Goal: Task Accomplishment & Management: Manage account settings

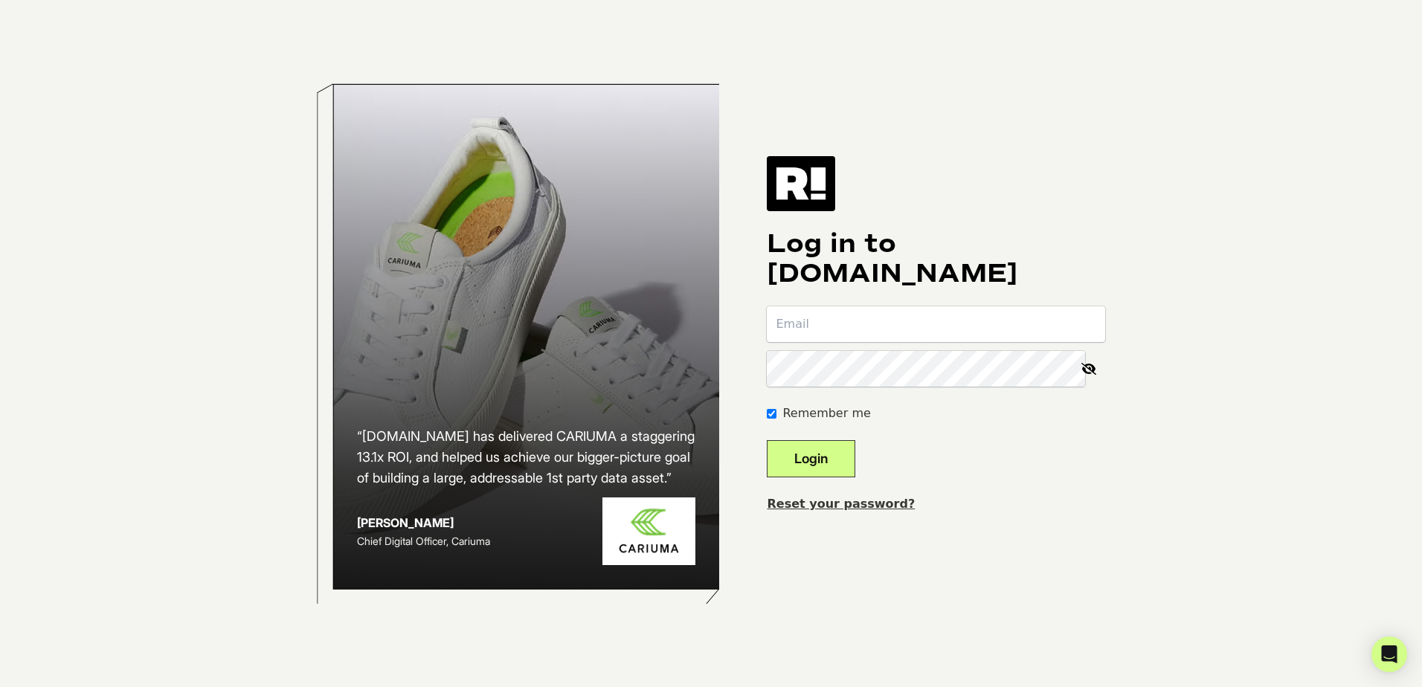
click at [827, 333] on input "email" at bounding box center [936, 324] width 338 height 36
type input "zac@iysenterprises.com"
click at [832, 457] on button "Login" at bounding box center [811, 458] width 89 height 37
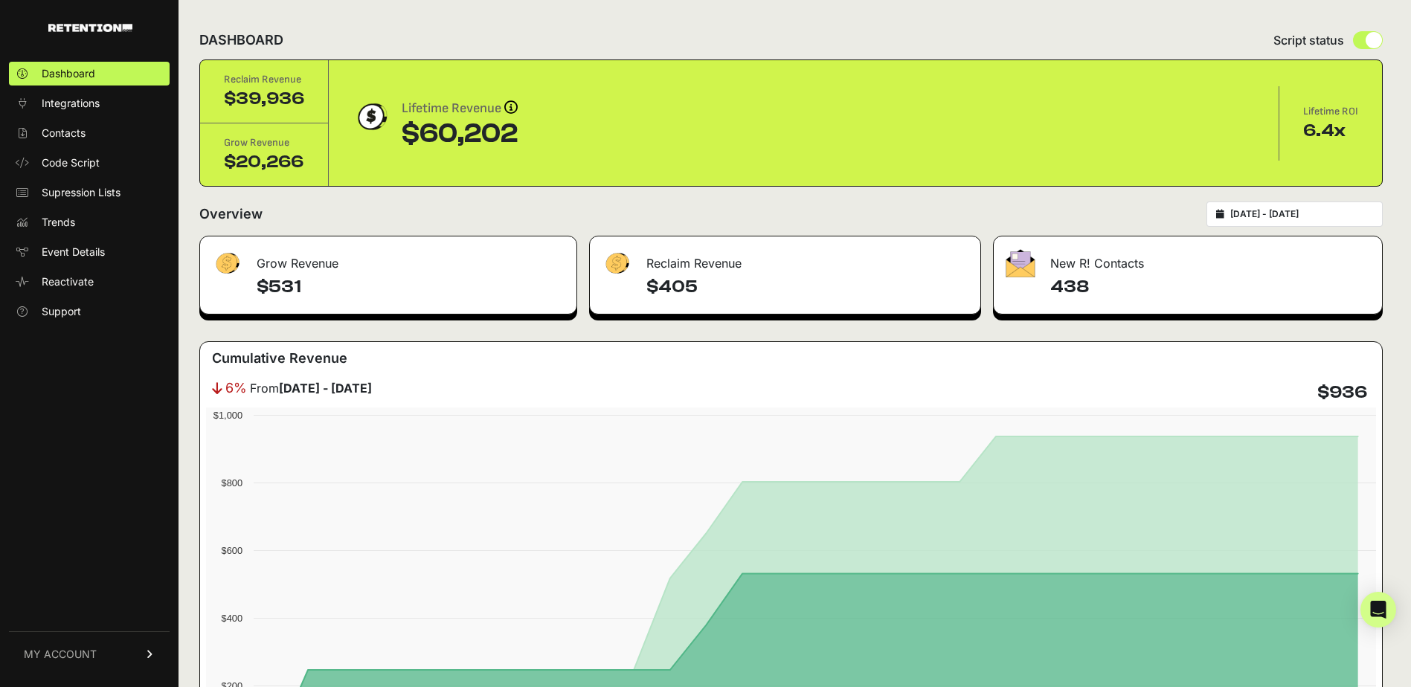
click at [1285, 208] on div "2025-07-15 - 2025-08-14" at bounding box center [1294, 214] width 176 height 25
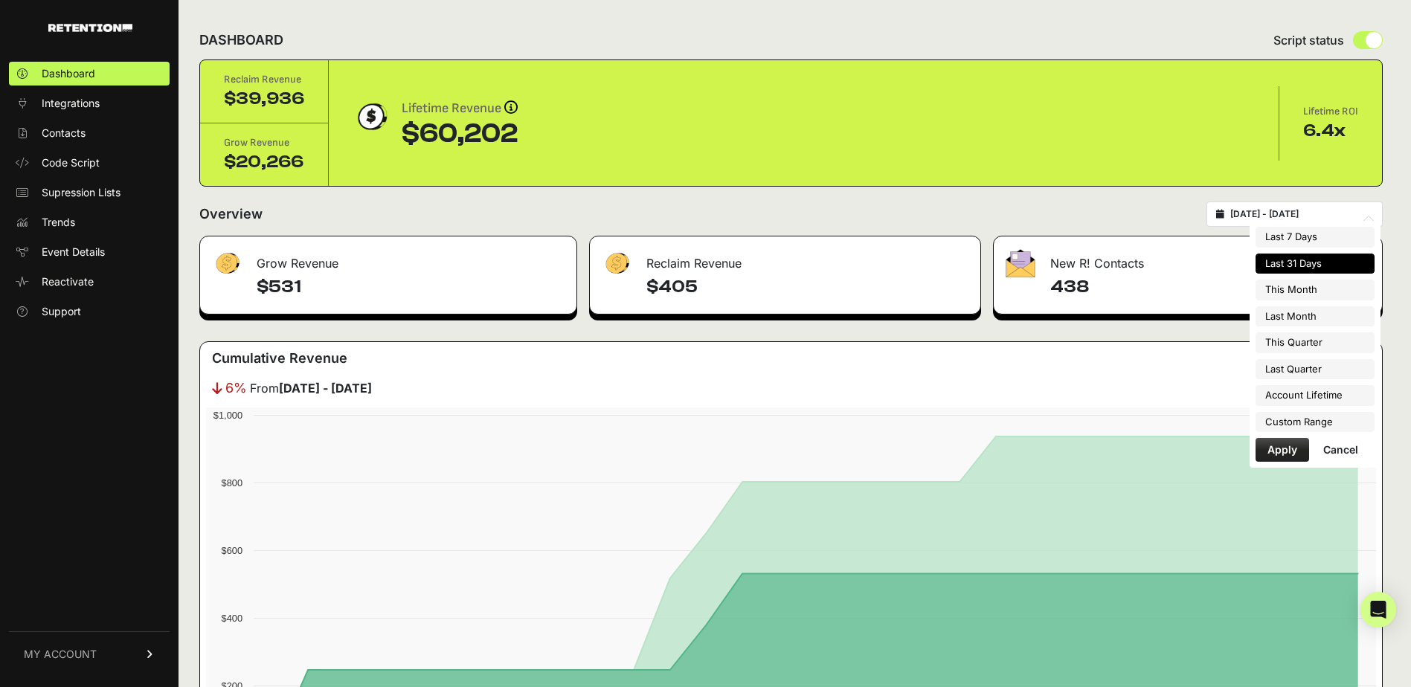
click at [1315, 213] on input "2025-07-15 - 2025-08-14" at bounding box center [1301, 214] width 143 height 12
type input "2025-08-01"
type input "2025-08-31"
type input "2025-07-15"
type input "[DATE]"
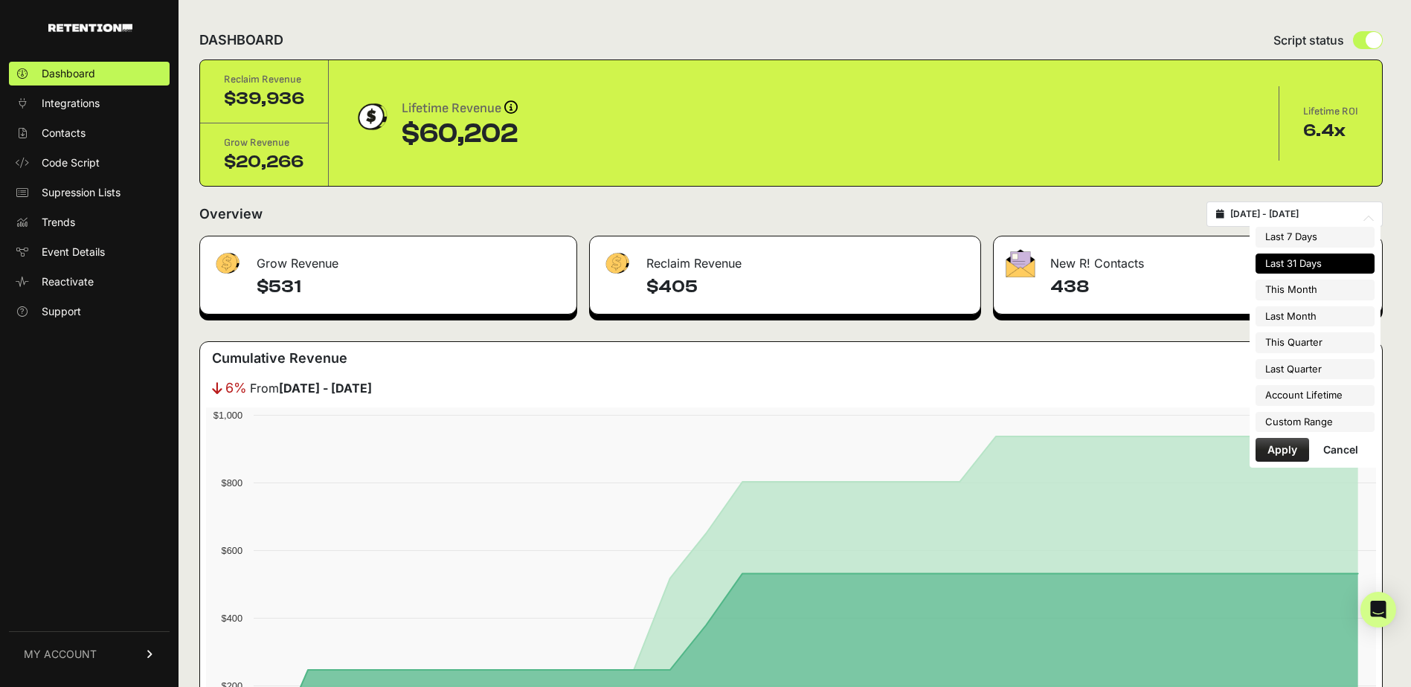
type input "2025-07-01"
type input "2025-09-30"
type input "[DATE]"
type input "2025-06-30"
type input "2025-07-15"
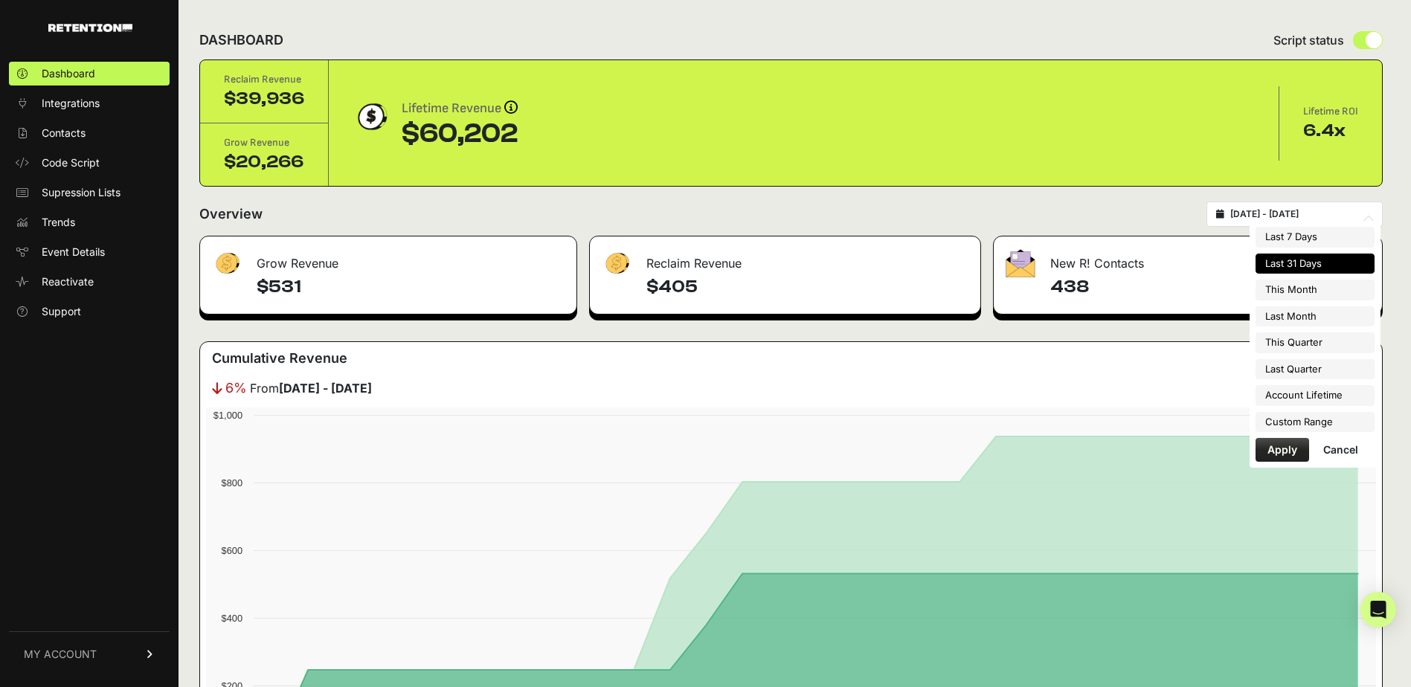
type input "[DATE]"
click at [1319, 416] on li "Custom Range" at bounding box center [1315, 422] width 119 height 21
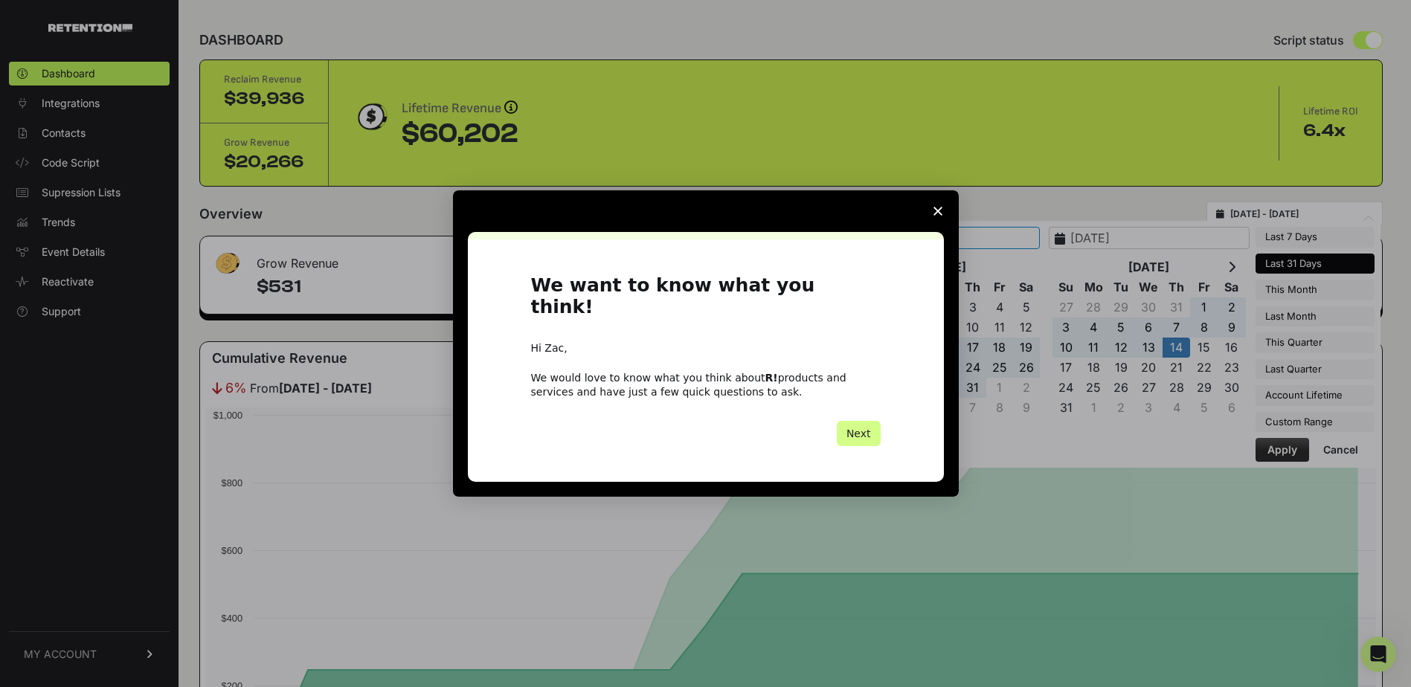
click at [938, 216] on polygon "Close survey" at bounding box center [938, 211] width 9 height 9
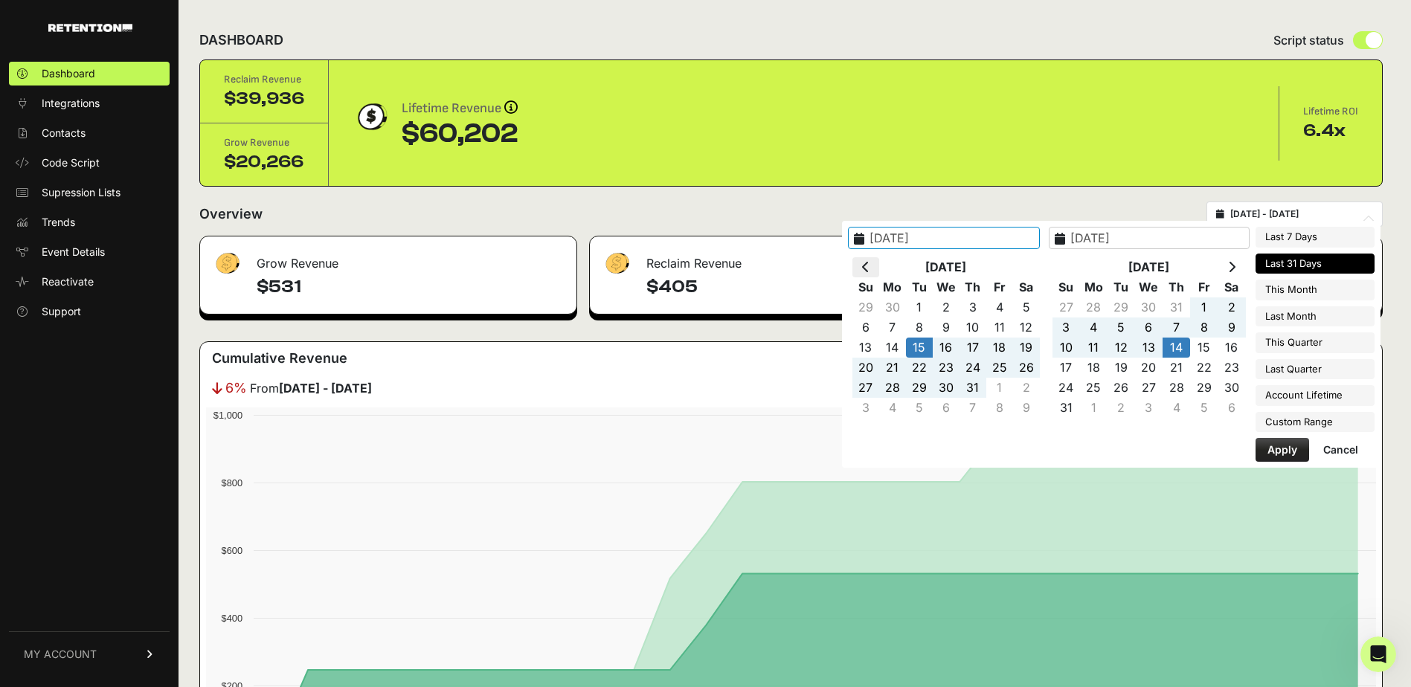
click at [879, 267] on th at bounding box center [865, 267] width 27 height 20
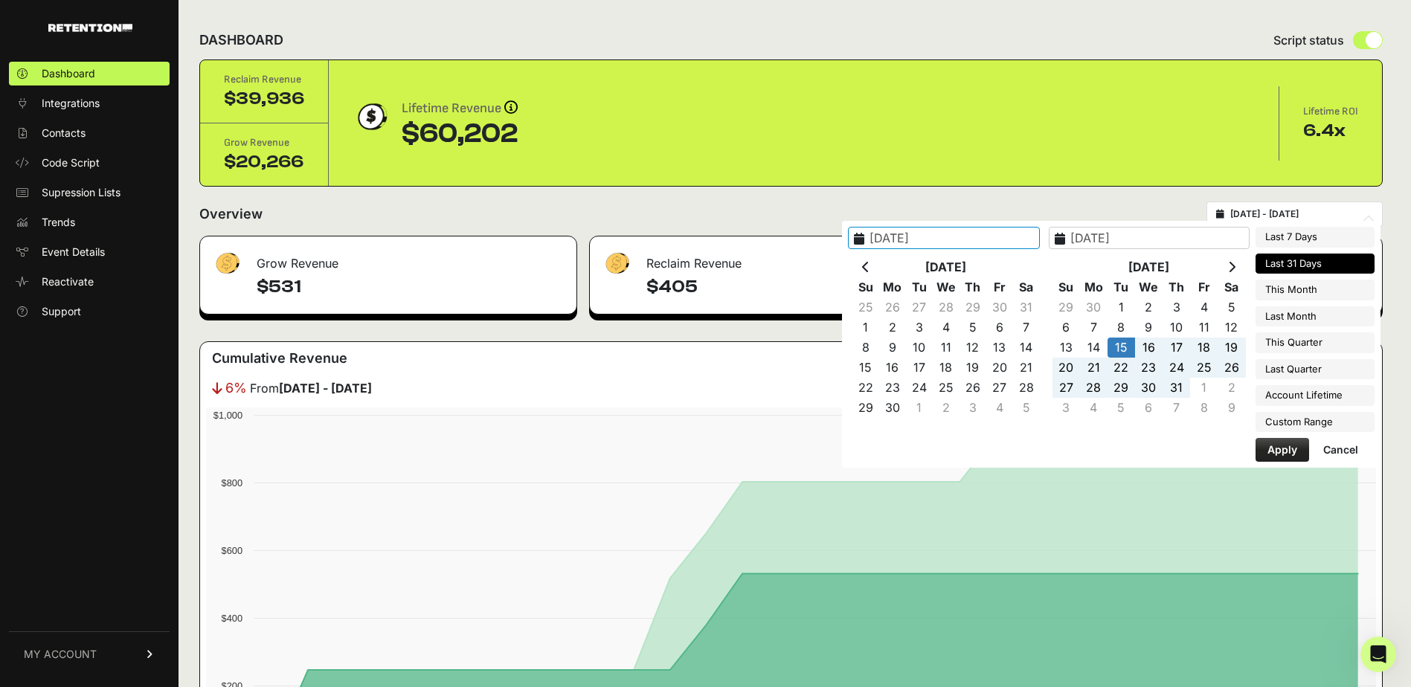
click at [879, 267] on th at bounding box center [865, 267] width 27 height 20
type input "[DATE]"
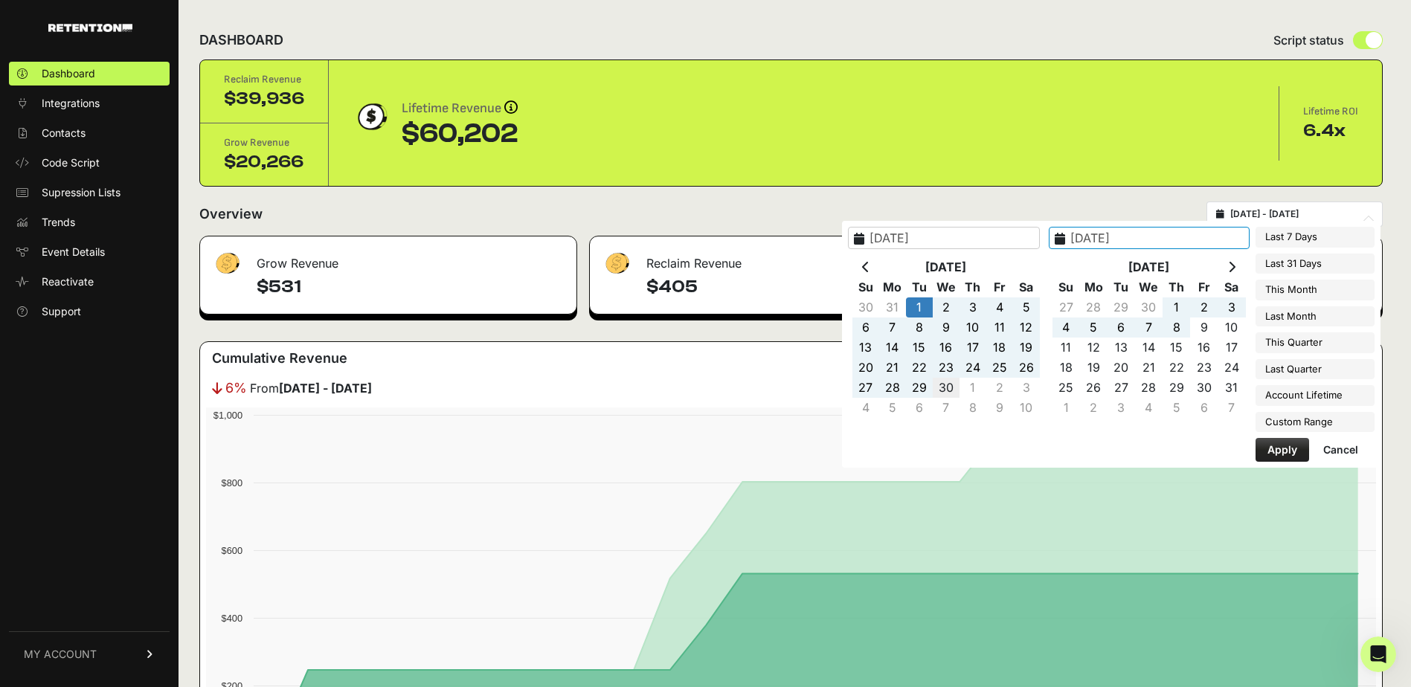
type input "2025-04-30"
type input "2025-04-01"
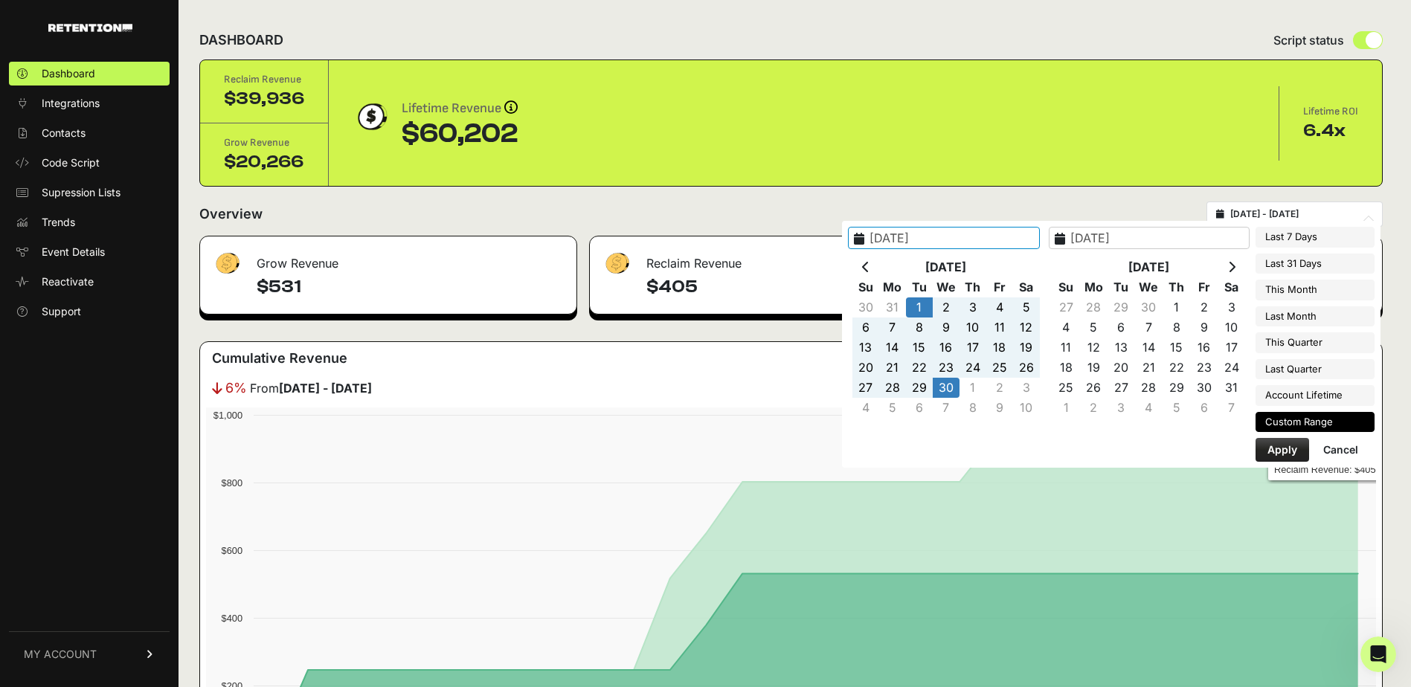
click at [1296, 452] on button "Apply" at bounding box center [1283, 450] width 54 height 24
type input "2025-04-01 - 2025-04-30"
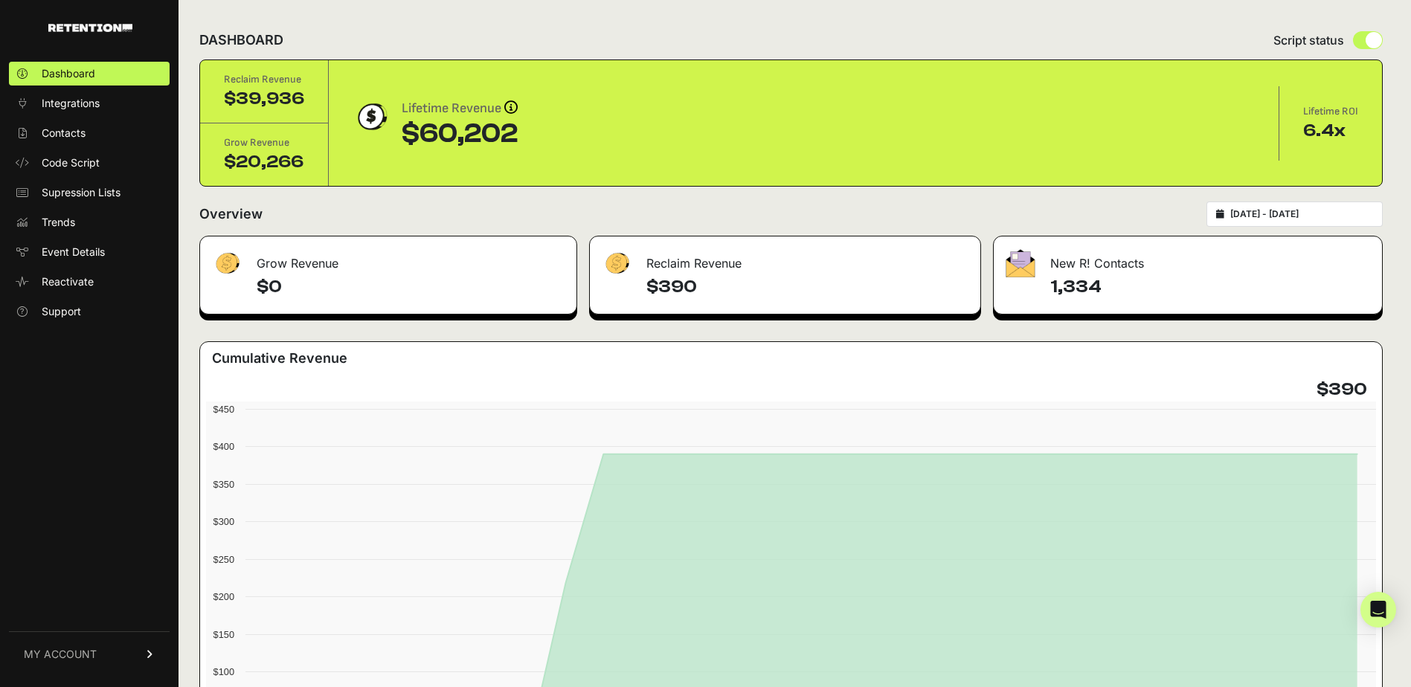
click at [1320, 213] on input "2025-04-01 - 2025-04-30" at bounding box center [1301, 214] width 143 height 12
type input "2025-04-01"
type input "2025-04-30"
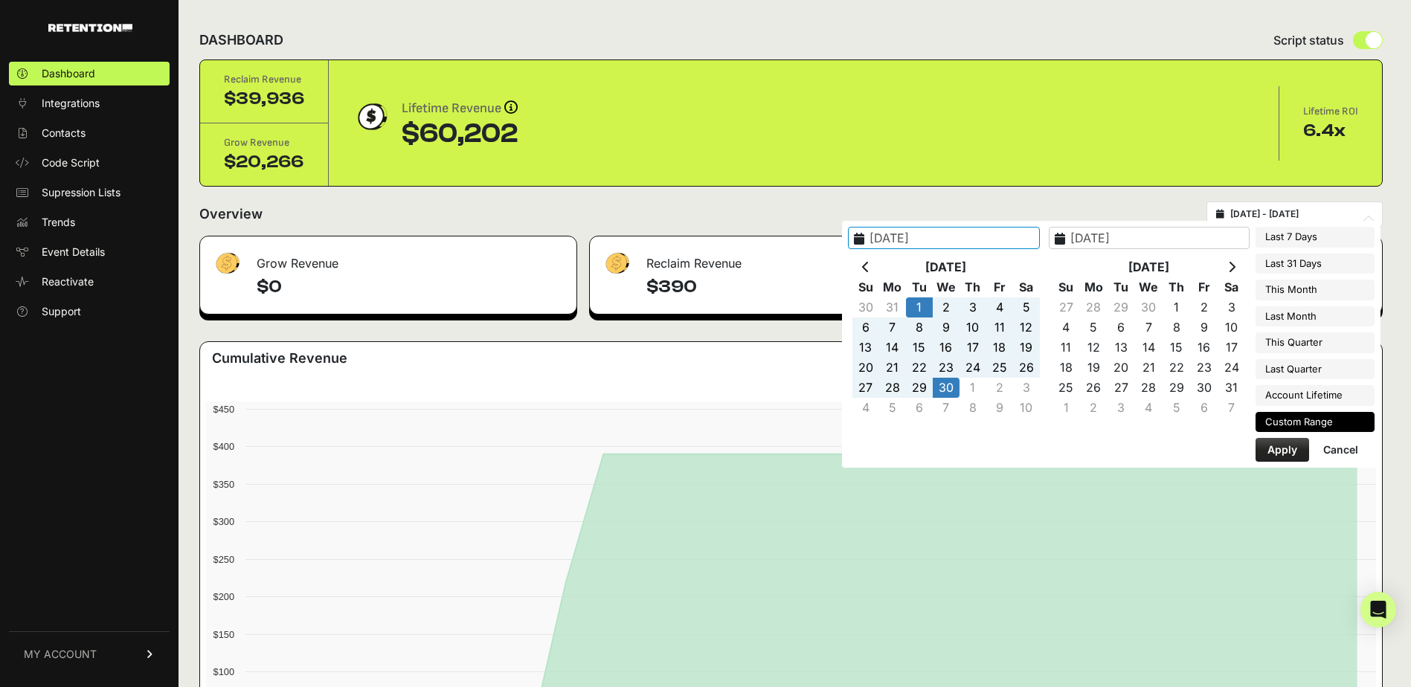
type input "2025-08-08"
type input "2025-08-14"
type input "2025-04-01"
type input "2025-04-30"
click at [870, 271] on icon at bounding box center [865, 267] width 7 height 12
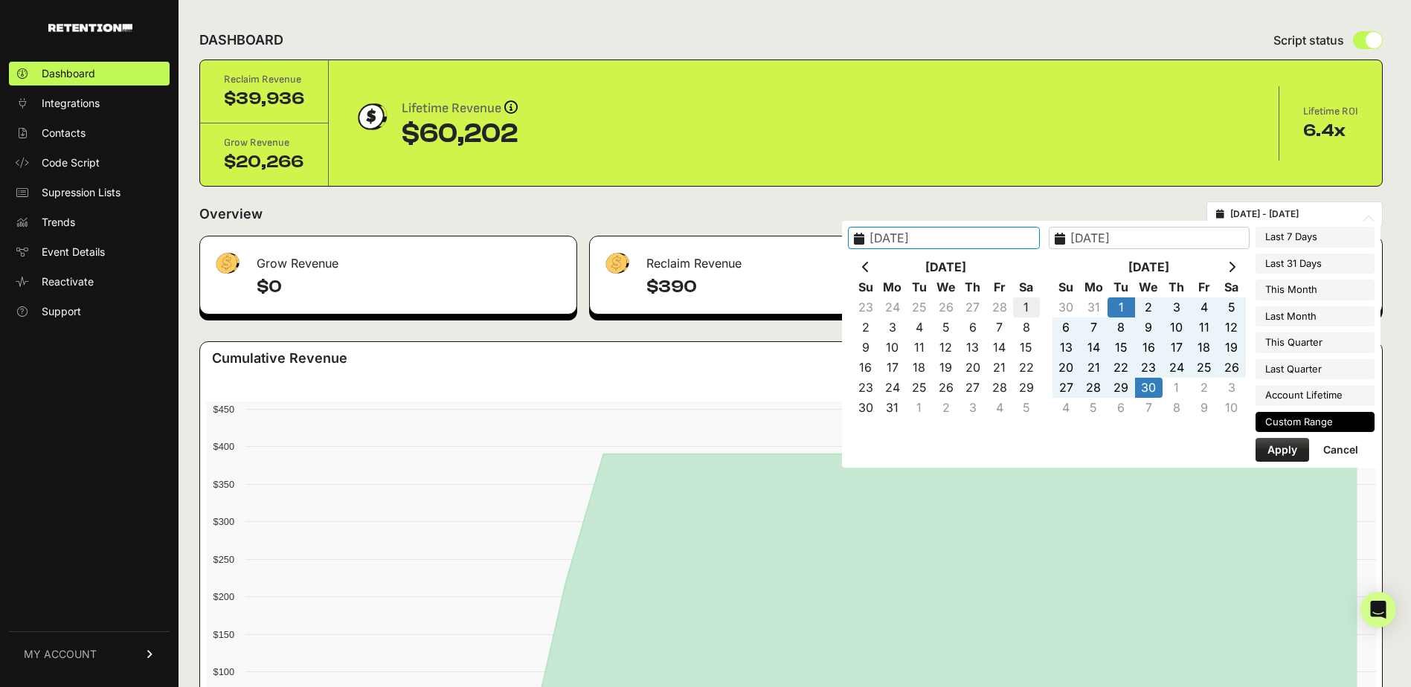
type input "2025-03-01"
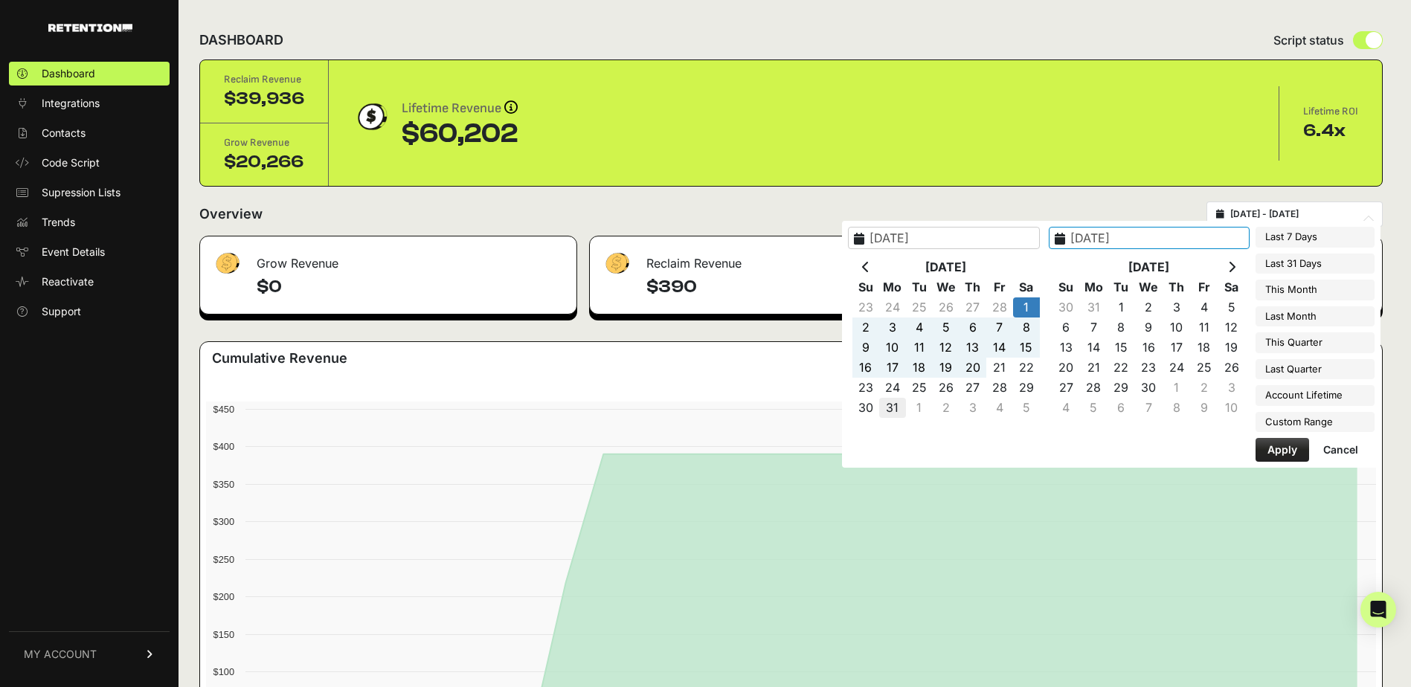
type input "2025-03-31"
type input "2025-03-01"
click at [1275, 448] on button "Apply" at bounding box center [1283, 450] width 54 height 24
type input "2025-03-01 - 2025-03-31"
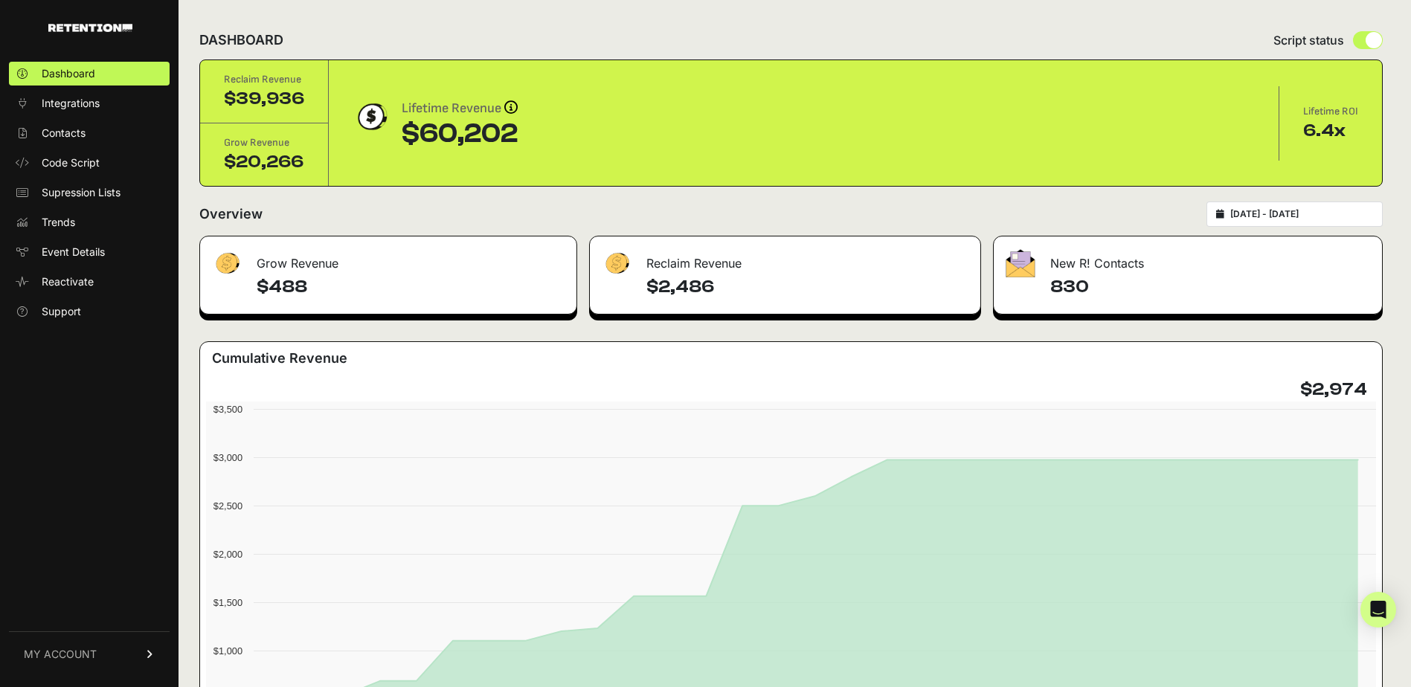
click at [1316, 218] on input "2025-03-01 - 2025-03-31" at bounding box center [1301, 214] width 143 height 12
type input "2025-03-01"
type input "2025-03-31"
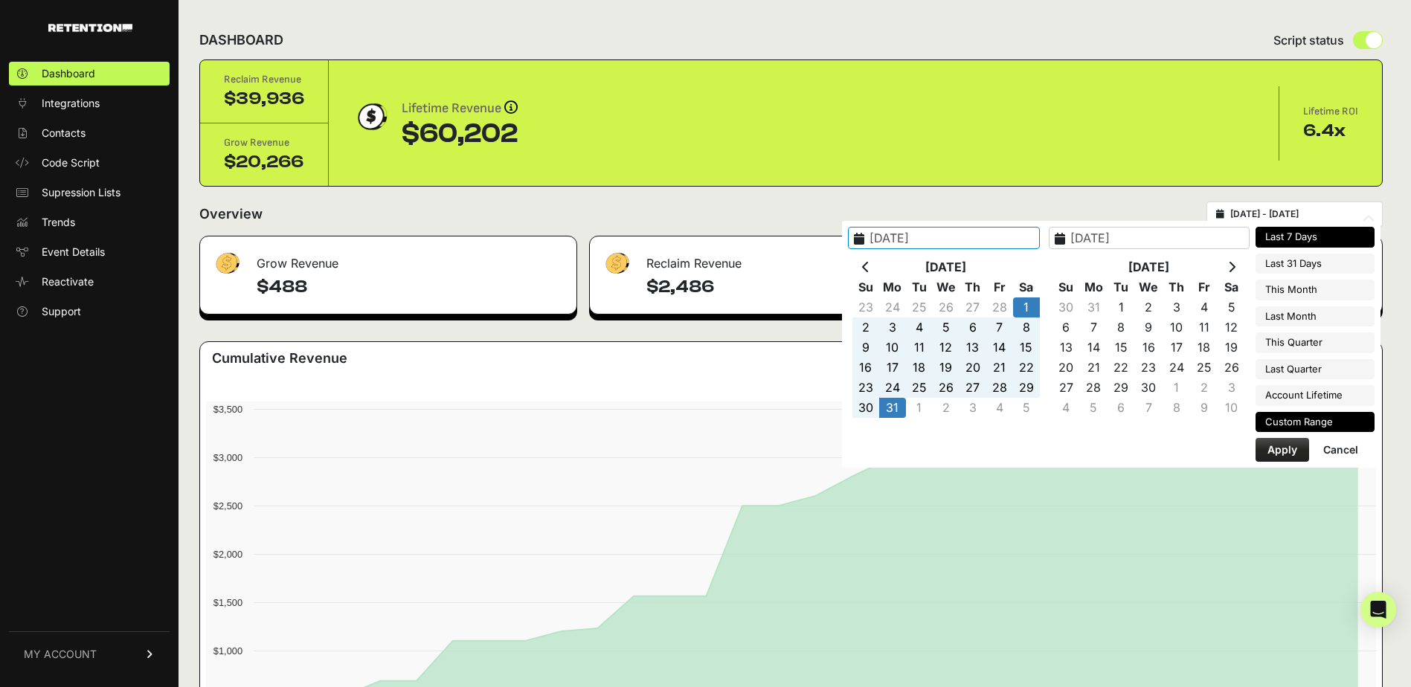
type input "[DATE]"
type input "2025-03-01"
type input "2025-03-31"
type input "[DATE]"
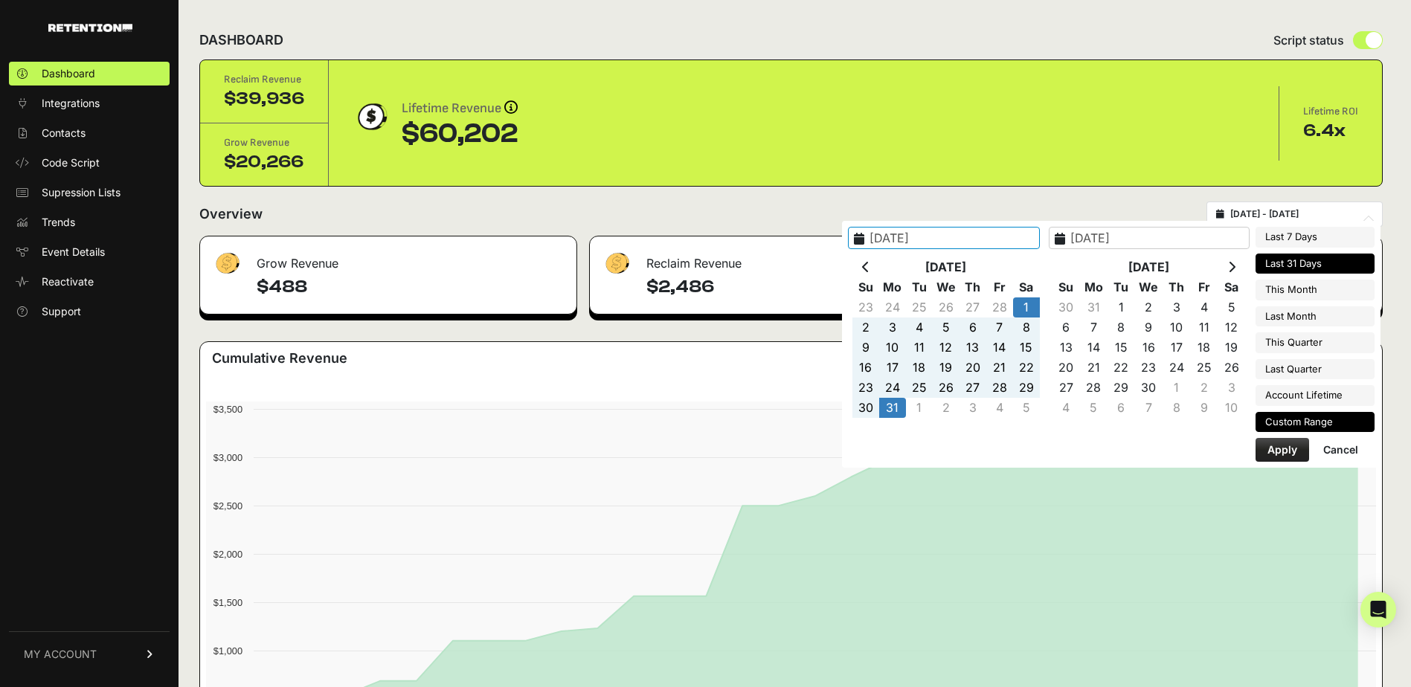
type input "[DATE]"
type input "2025-08-01"
type input "2025-08-31"
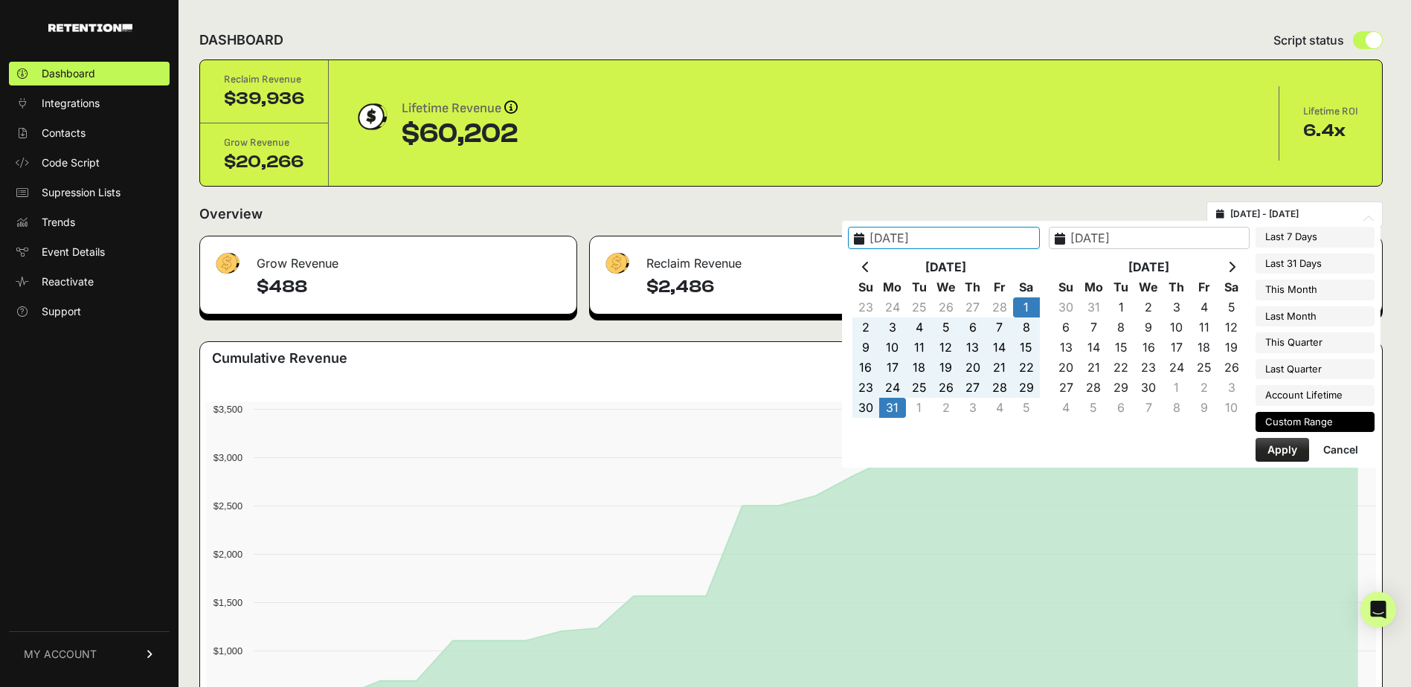
type input "[DATE]"
type input "2025-07-01"
type input "2025-07-31"
type input "[DATE]"
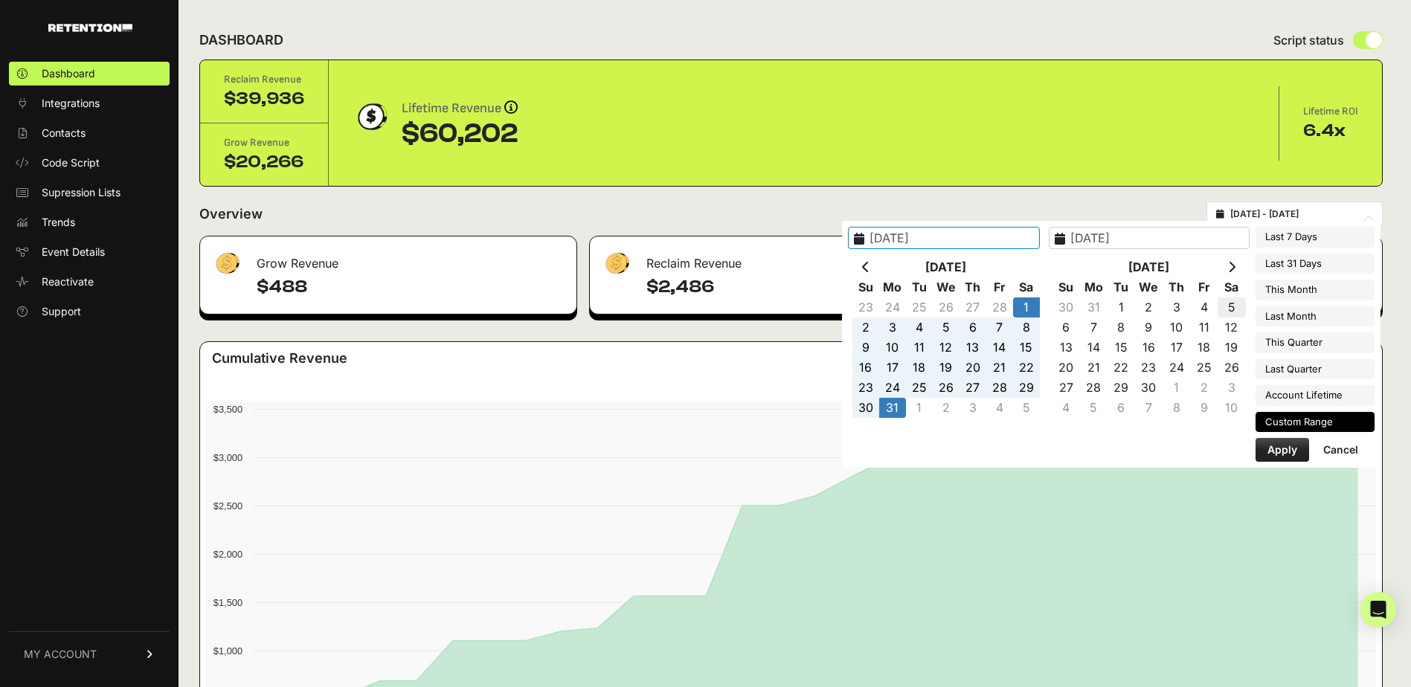
type input "[DATE]"
click at [1236, 269] on icon at bounding box center [1231, 267] width 7 height 12
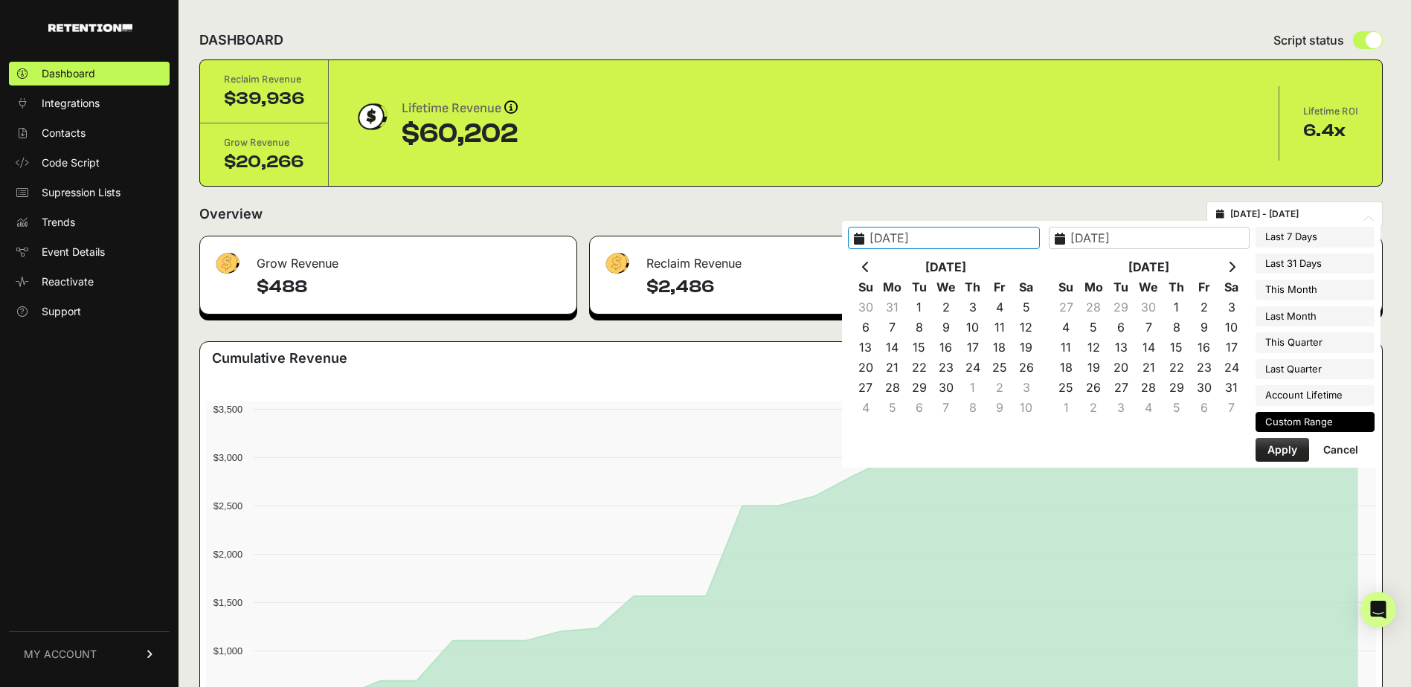
click at [1236, 269] on icon at bounding box center [1231, 267] width 7 height 12
type input "2025-05-01"
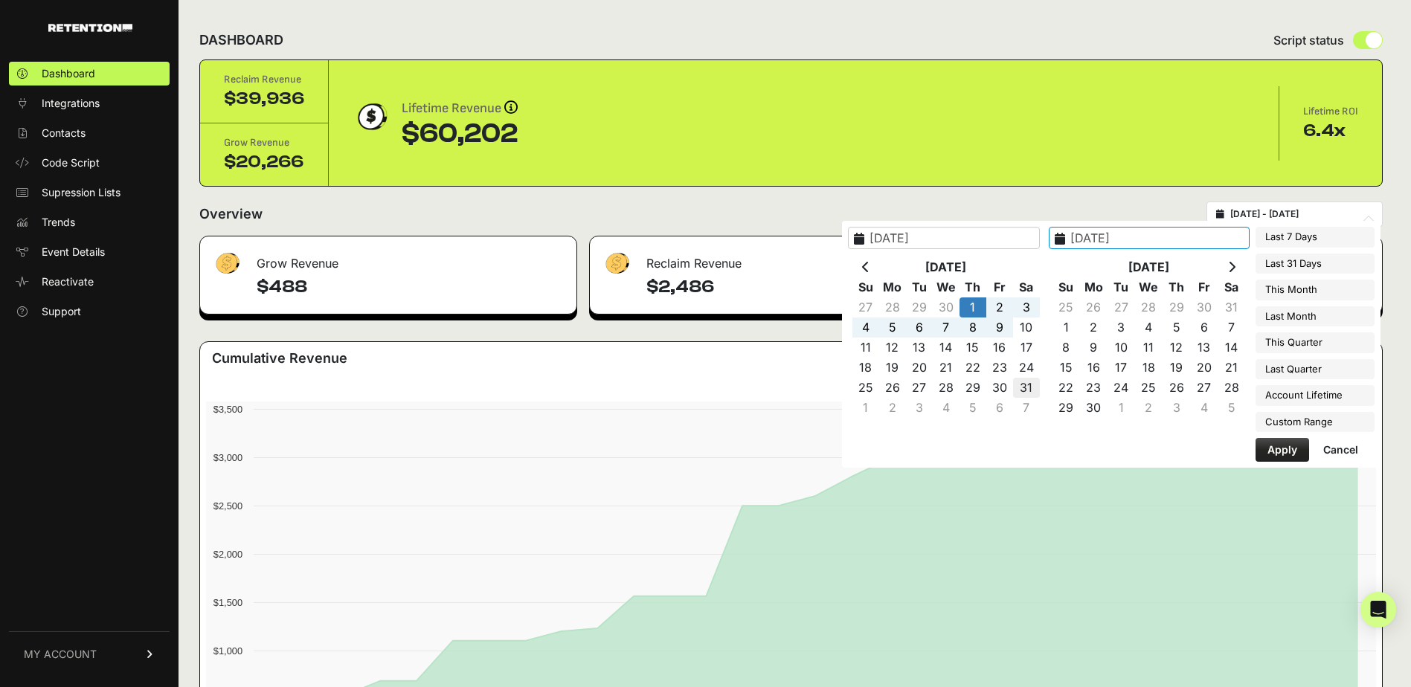
type input "2025-05-31"
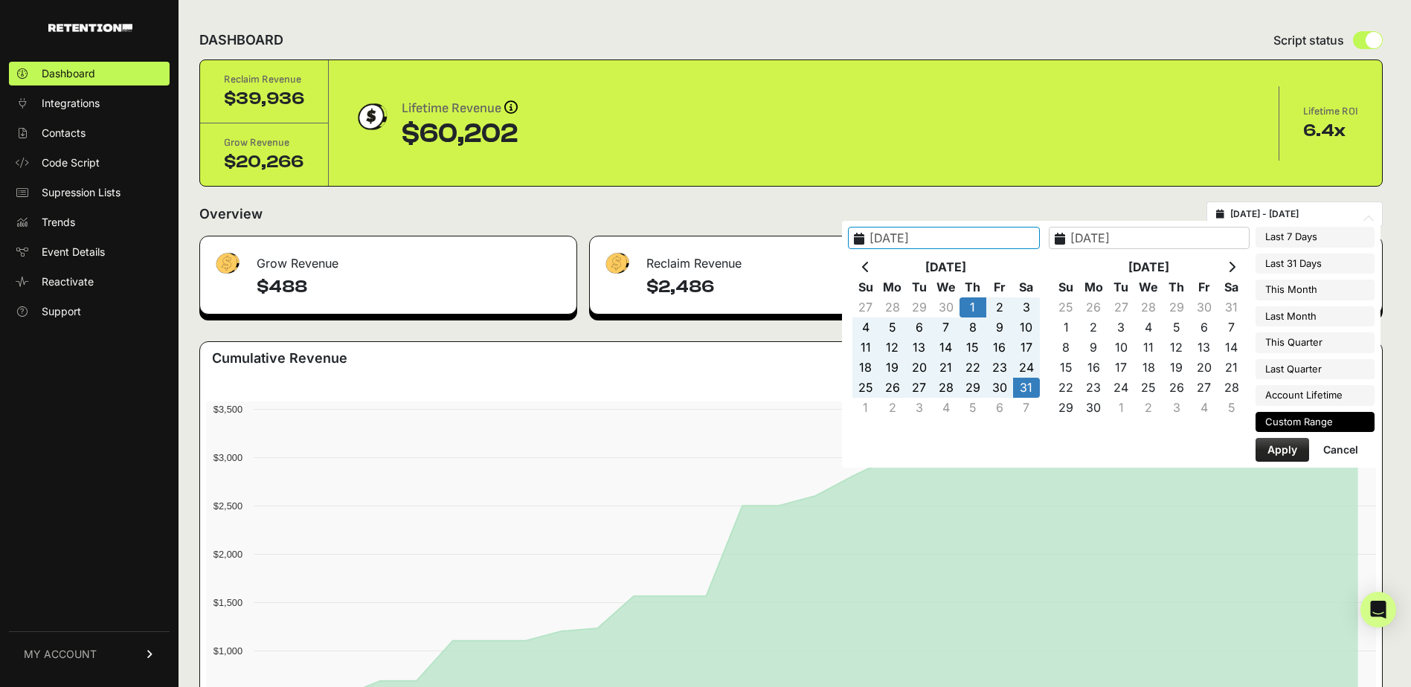
type input "2025-05-01"
click at [1285, 445] on button "Apply" at bounding box center [1283, 450] width 54 height 24
type input "2025-05-01 - 2025-05-31"
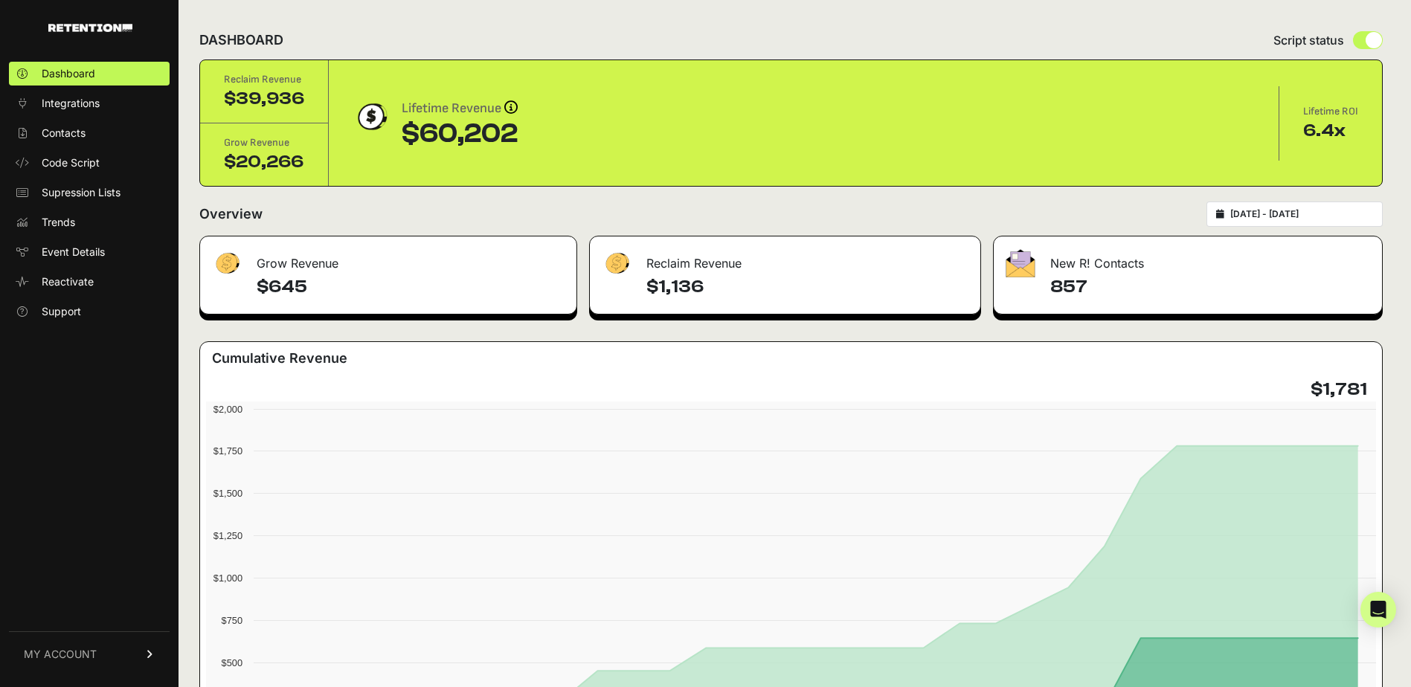
click at [1244, 212] on div "2025-05-01 - 2025-05-31" at bounding box center [1294, 214] width 176 height 25
type input "2025-05-01"
type input "2025-05-31"
click at [1323, 213] on input "2025-05-01 - 2025-05-31" at bounding box center [1301, 214] width 143 height 12
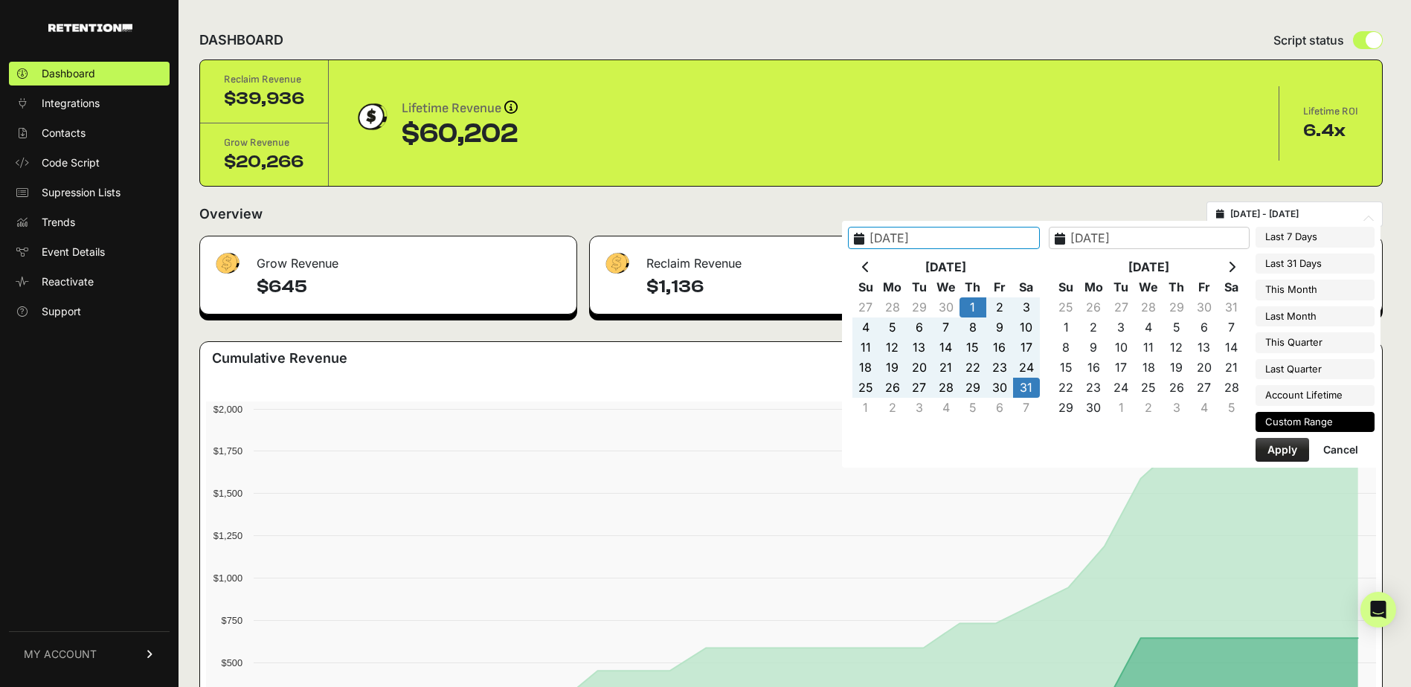
type input "2025-08-08"
type input "2025-08-14"
type input "2025-05-01"
type input "2025-05-31"
type input "2025-06-01"
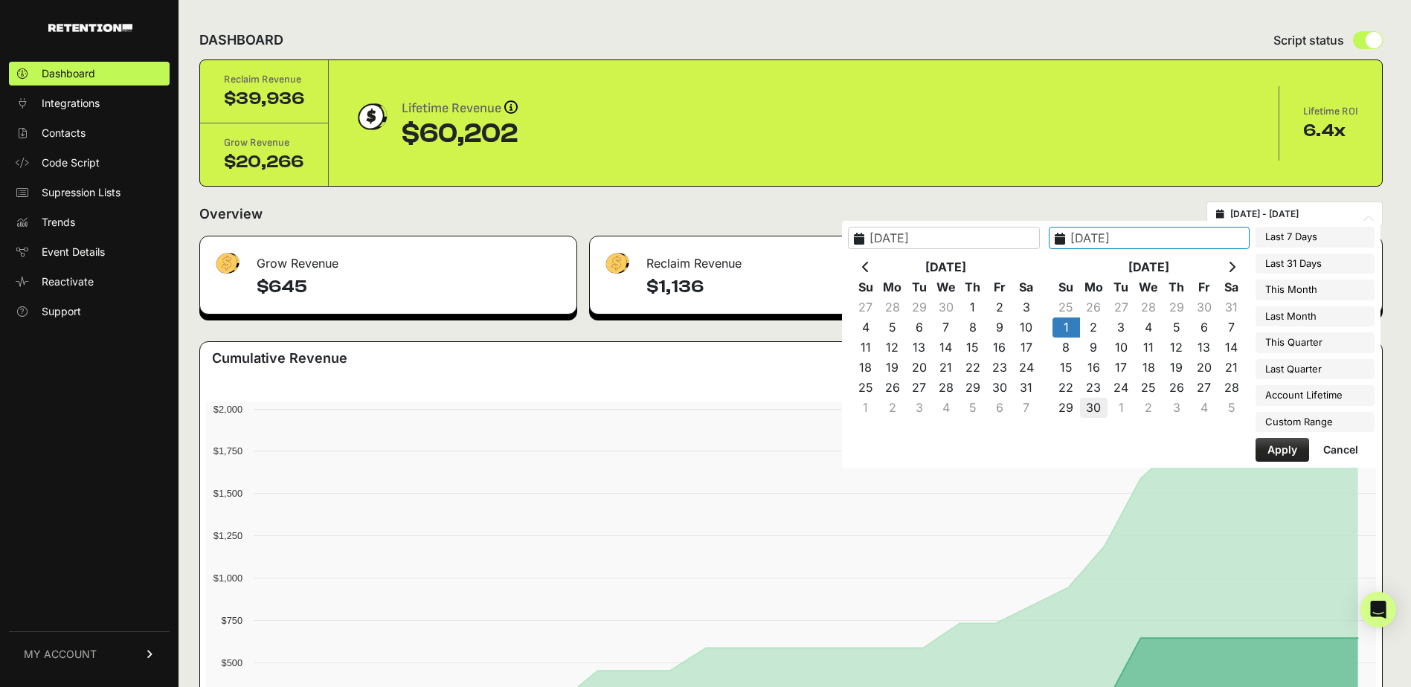
type input "2025-06-30"
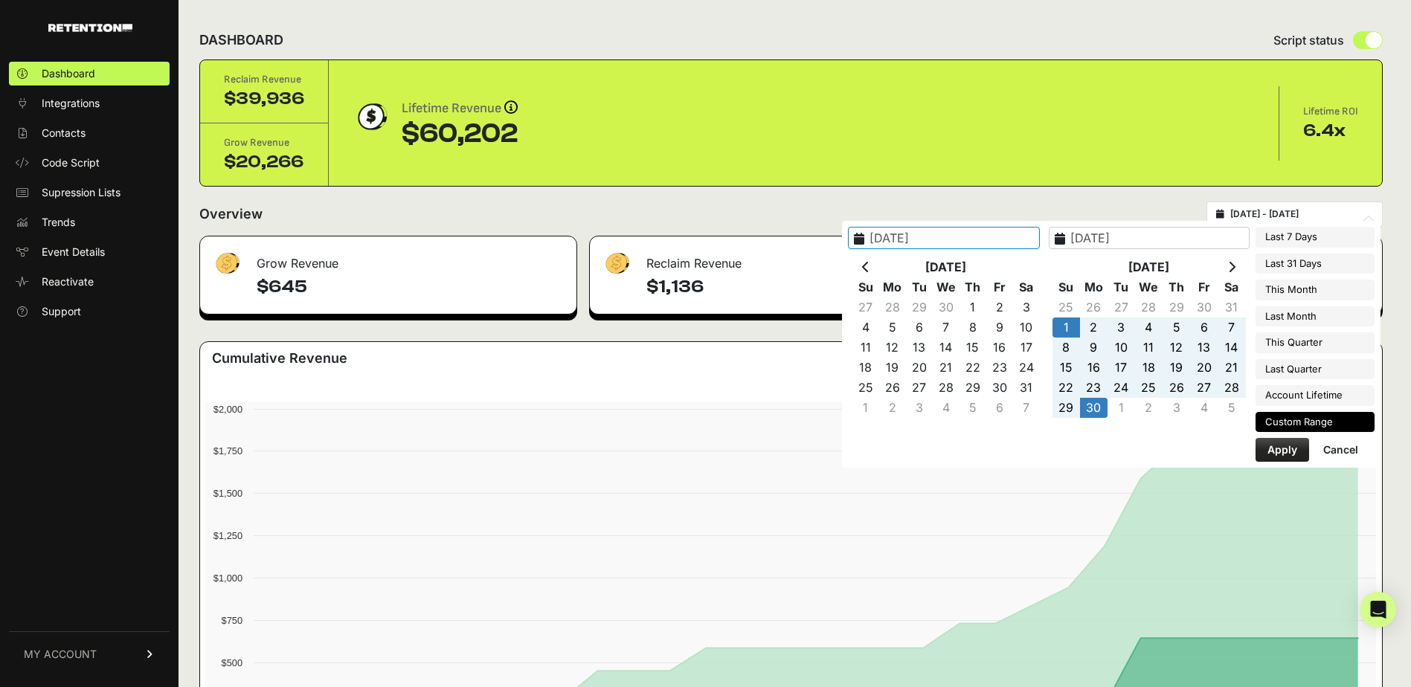
type input "2025-06-01"
click at [1292, 448] on button "Apply" at bounding box center [1283, 450] width 54 height 24
type input "2025-06-01 - 2025-06-30"
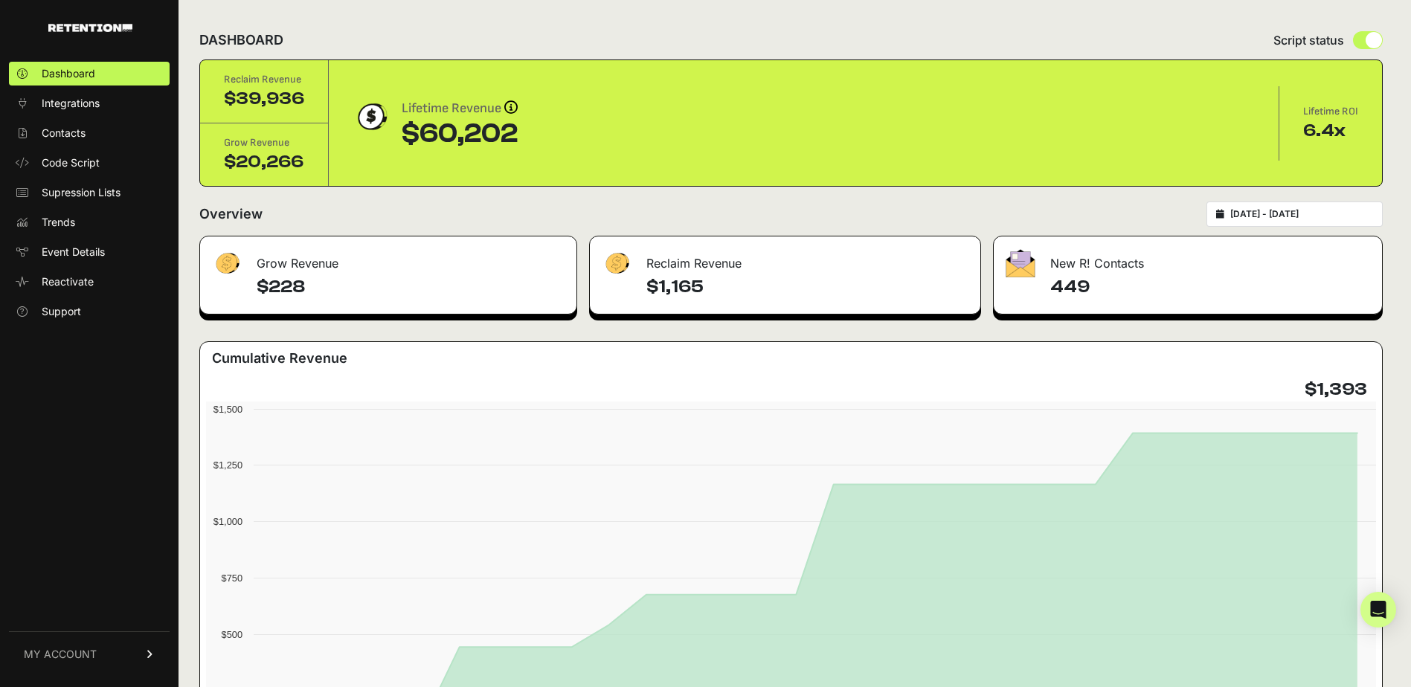
click at [1263, 219] on input "[DATE] - [DATE]" at bounding box center [1301, 214] width 143 height 12
type input "[DATE]"
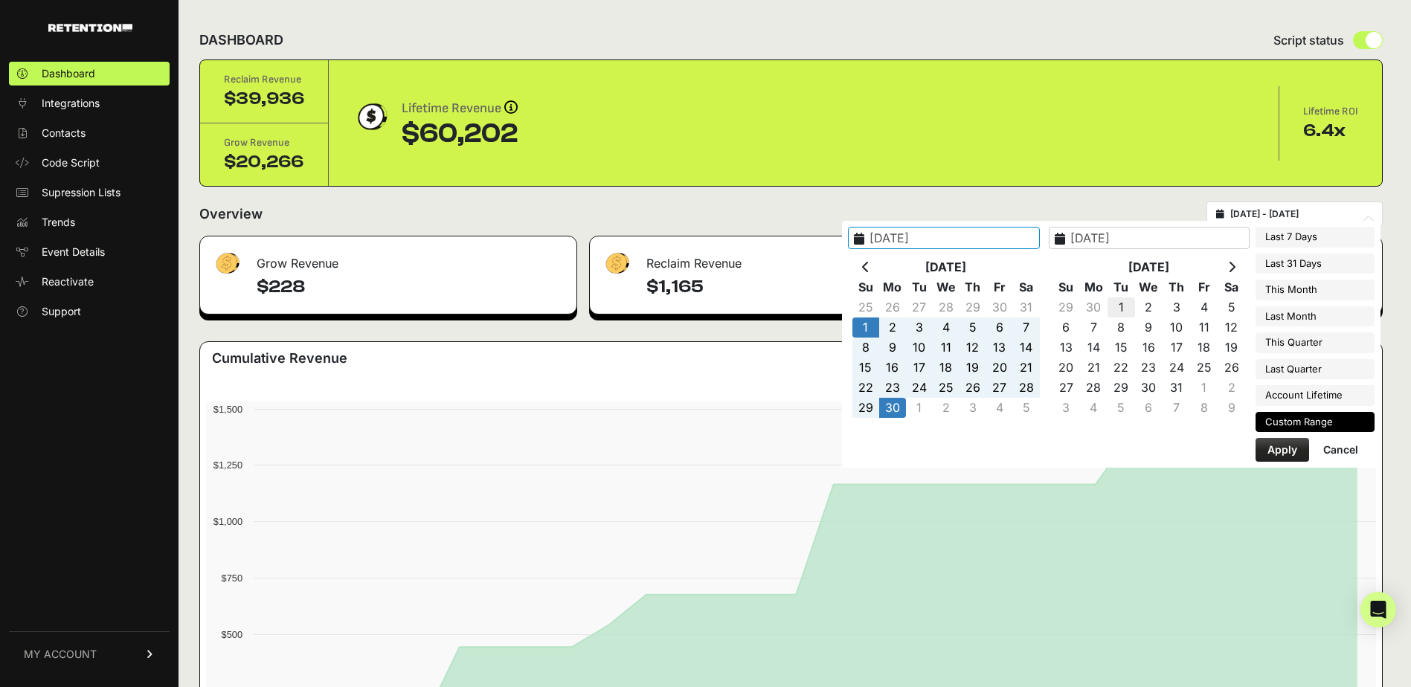
type input "[DATE]"
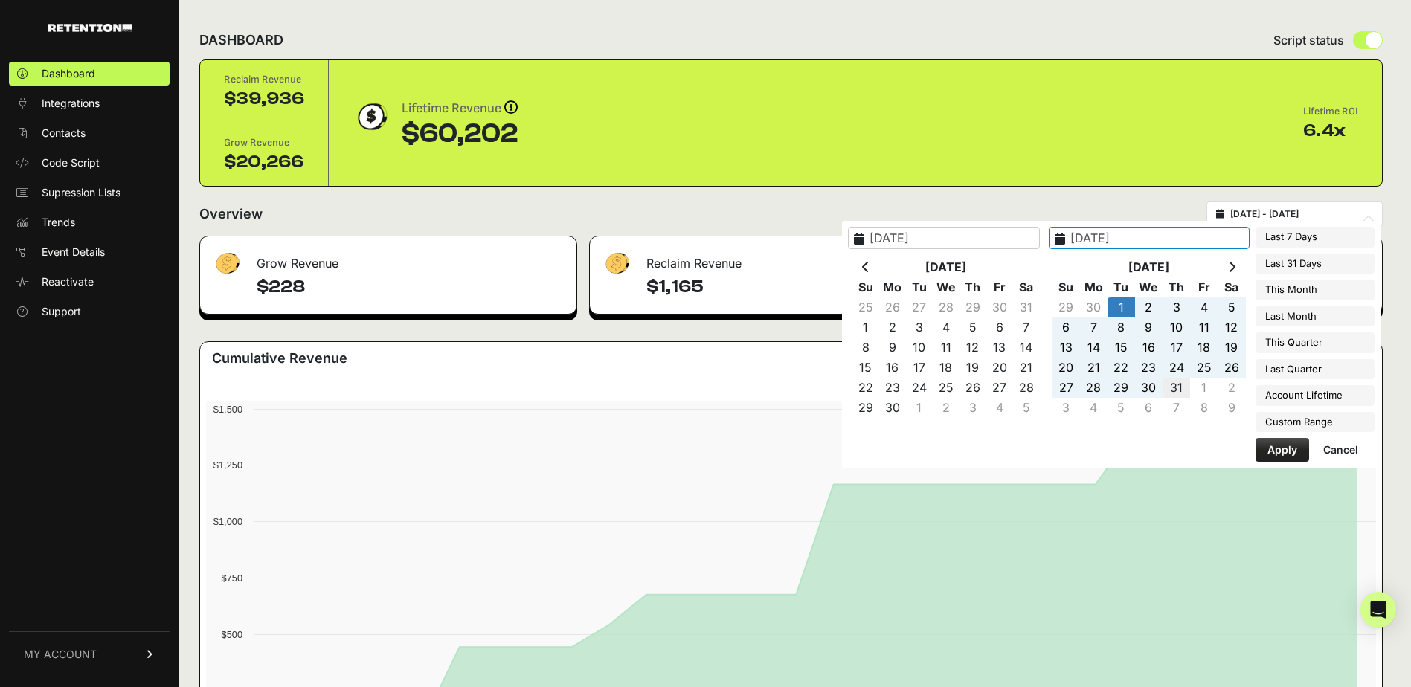
type input "[DATE]"
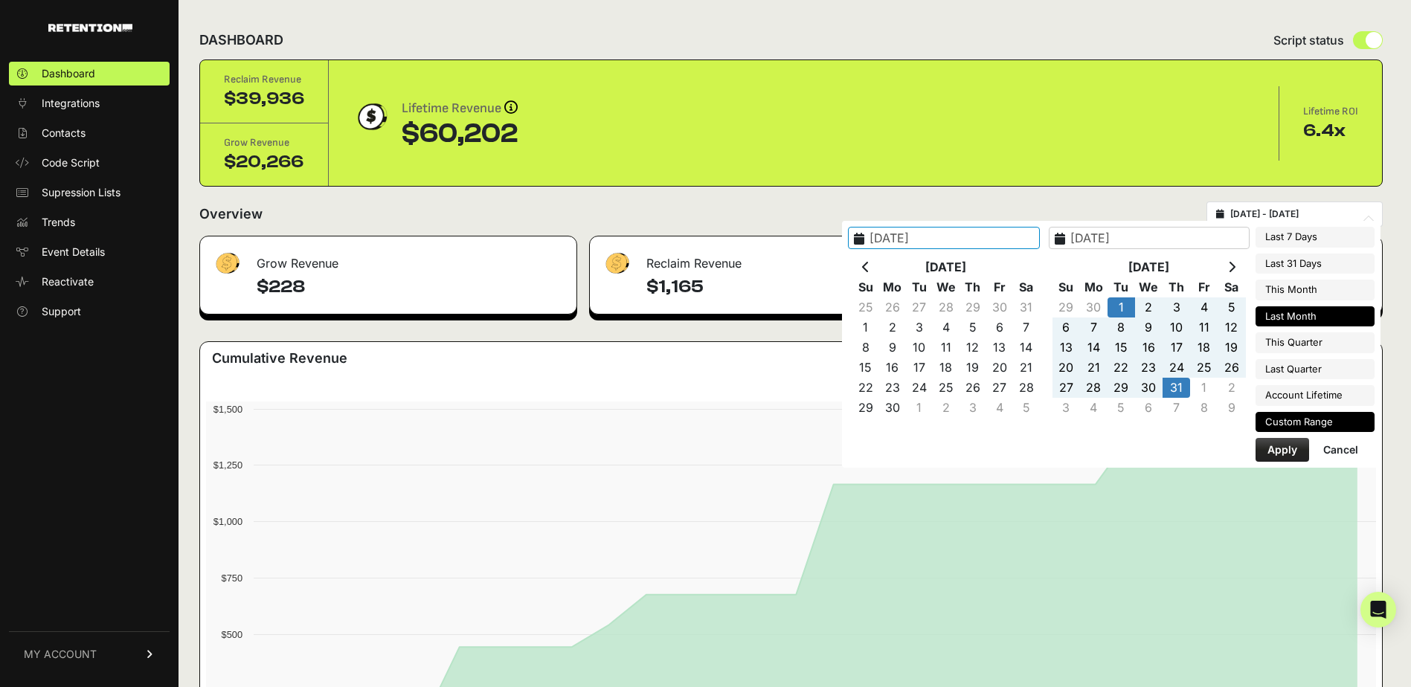
type input "[DATE]"
click at [1283, 441] on button "Apply" at bounding box center [1283, 450] width 54 height 24
type input "[DATE] - [DATE]"
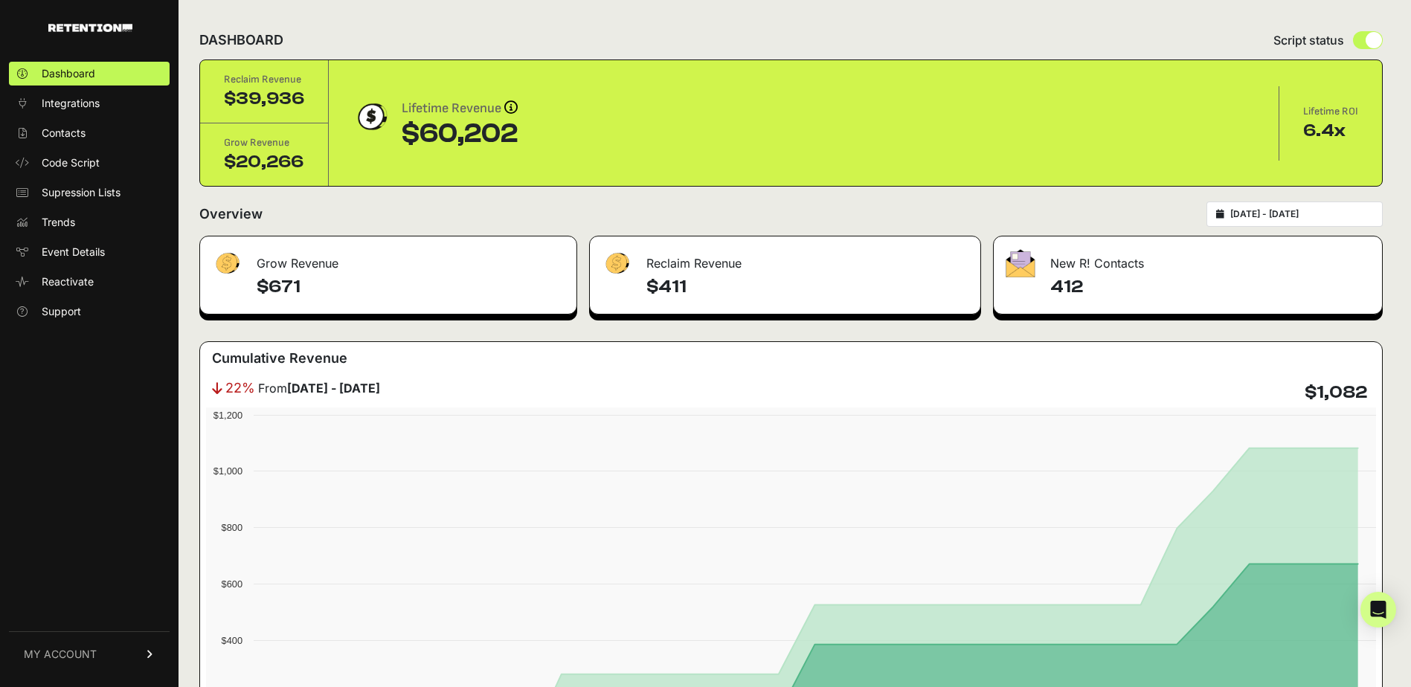
click at [1352, 216] on input "[DATE] - [DATE]" at bounding box center [1301, 214] width 143 height 12
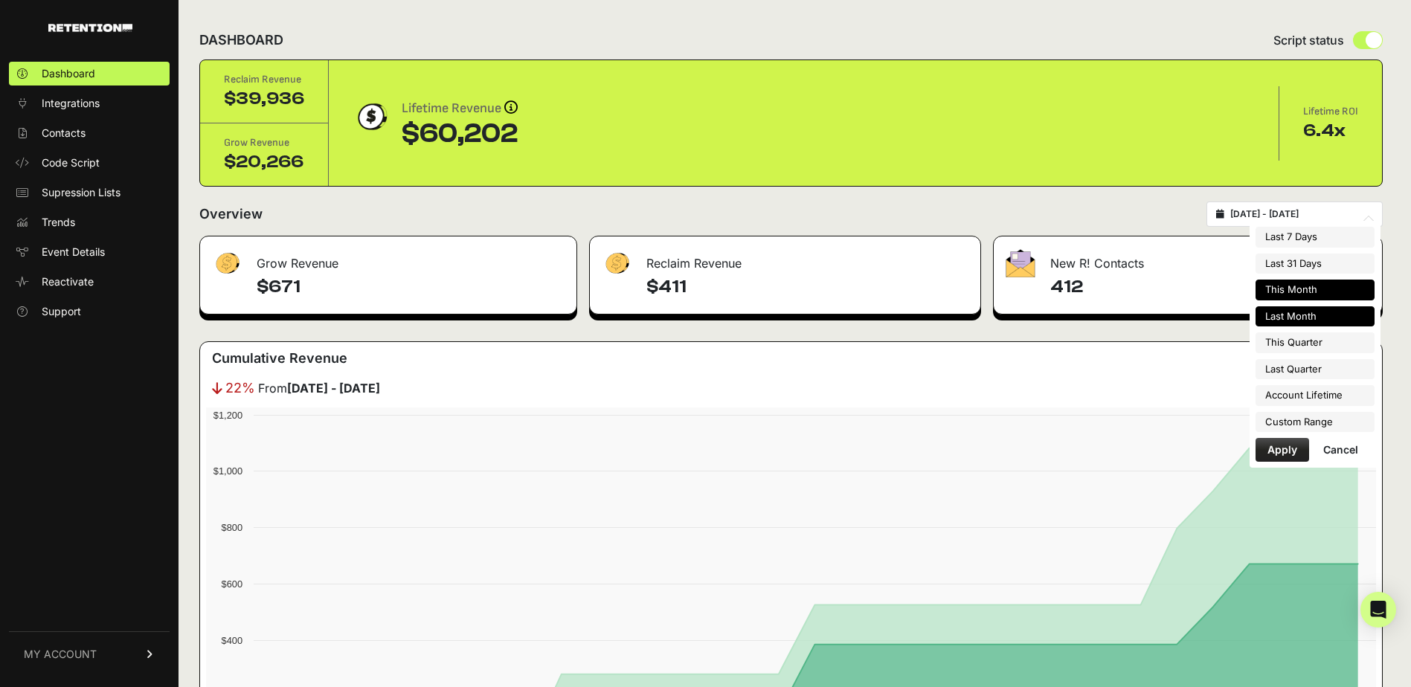
click at [1296, 293] on li "This Month" at bounding box center [1315, 290] width 119 height 21
type input "[DATE] - [DATE]"
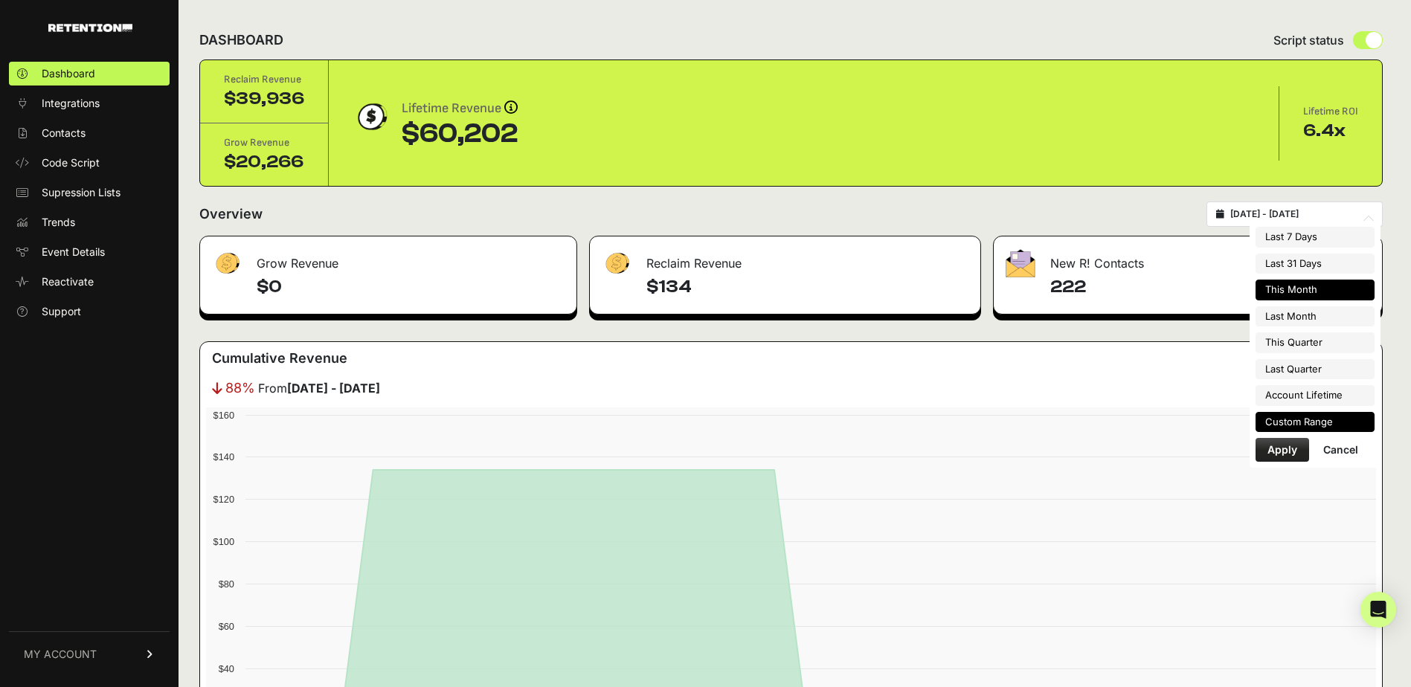
click at [1314, 426] on li "Custom Range" at bounding box center [1315, 422] width 119 height 21
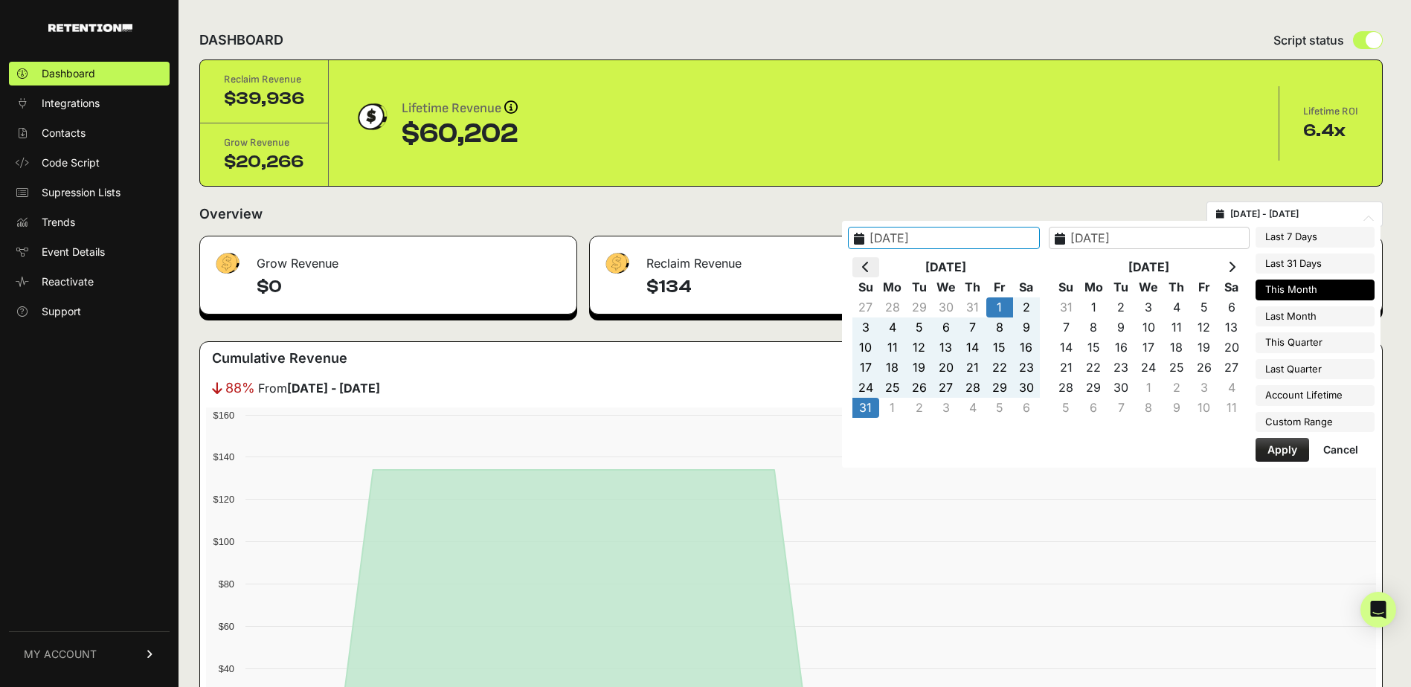
click at [870, 268] on icon at bounding box center [865, 267] width 7 height 12
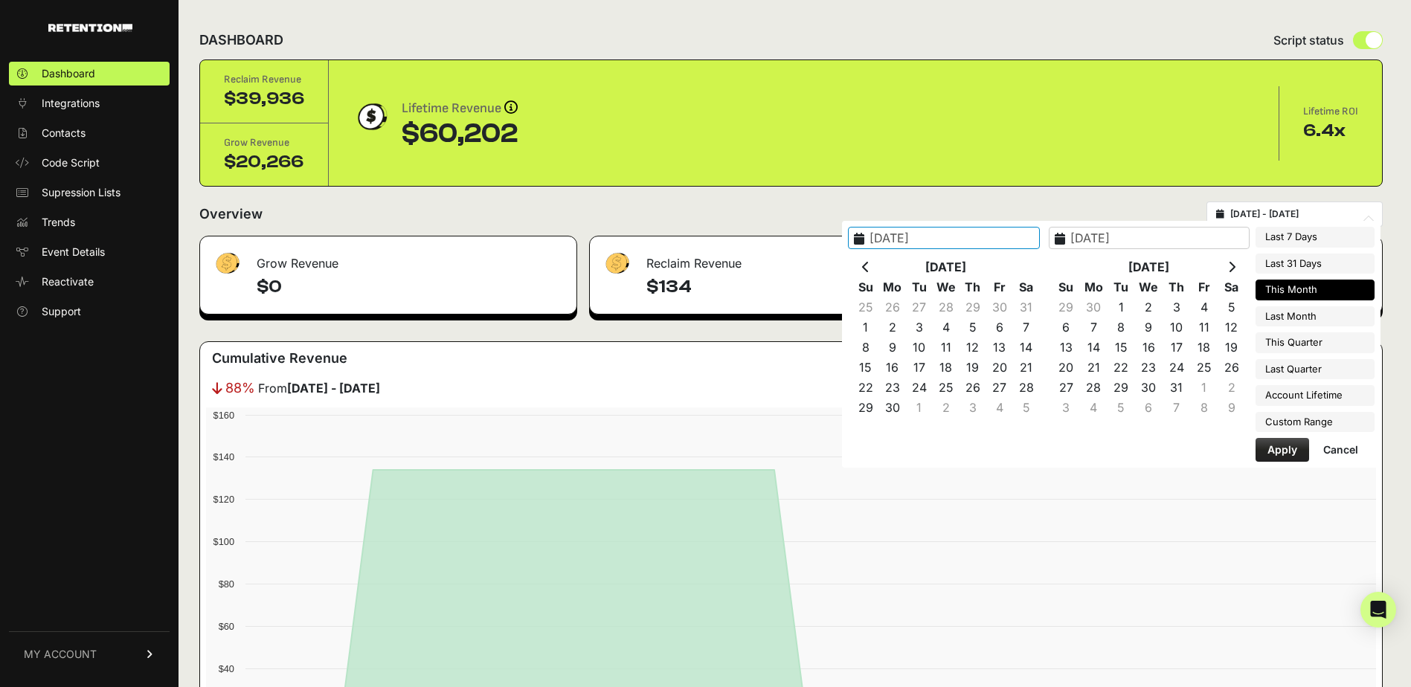
click at [870, 268] on icon at bounding box center [865, 267] width 7 height 12
type input "[DATE]"
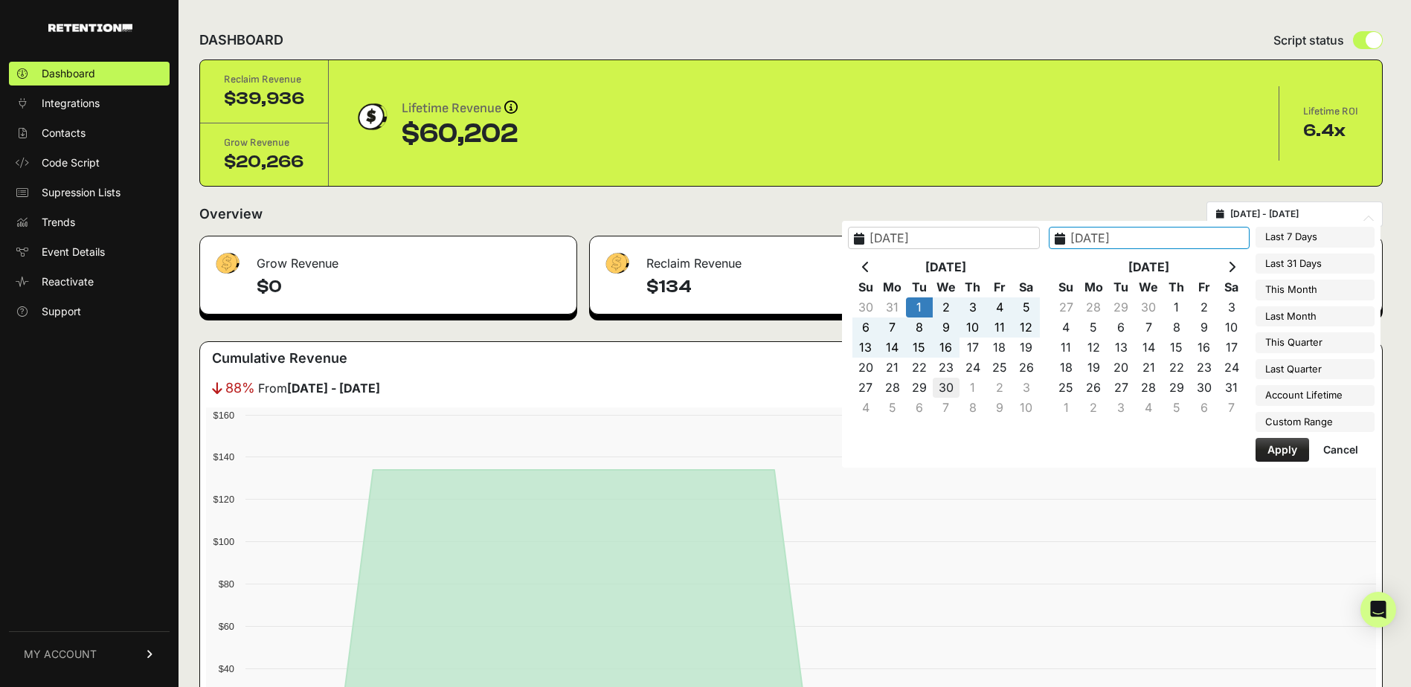
type input "[DATE]"
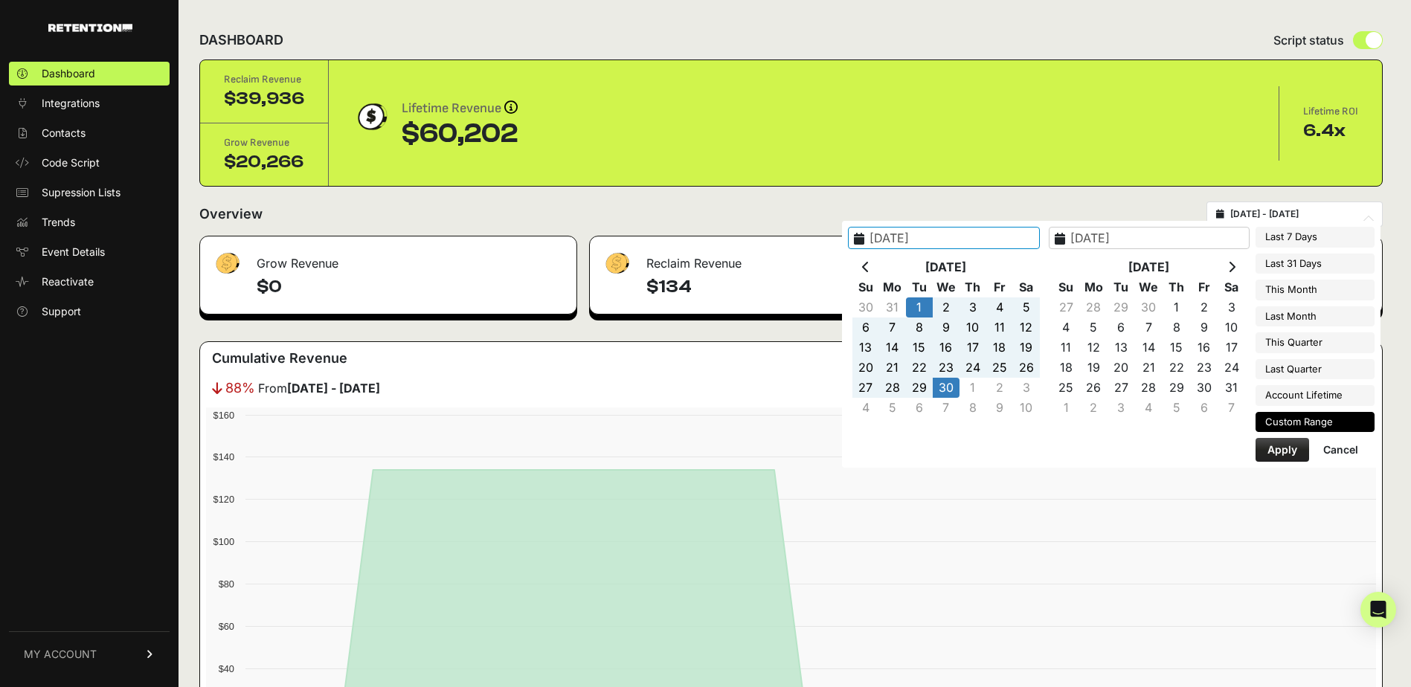
type input "[DATE]"
click at [1295, 446] on button "Apply" at bounding box center [1283, 450] width 54 height 24
type input "[DATE] - [DATE]"
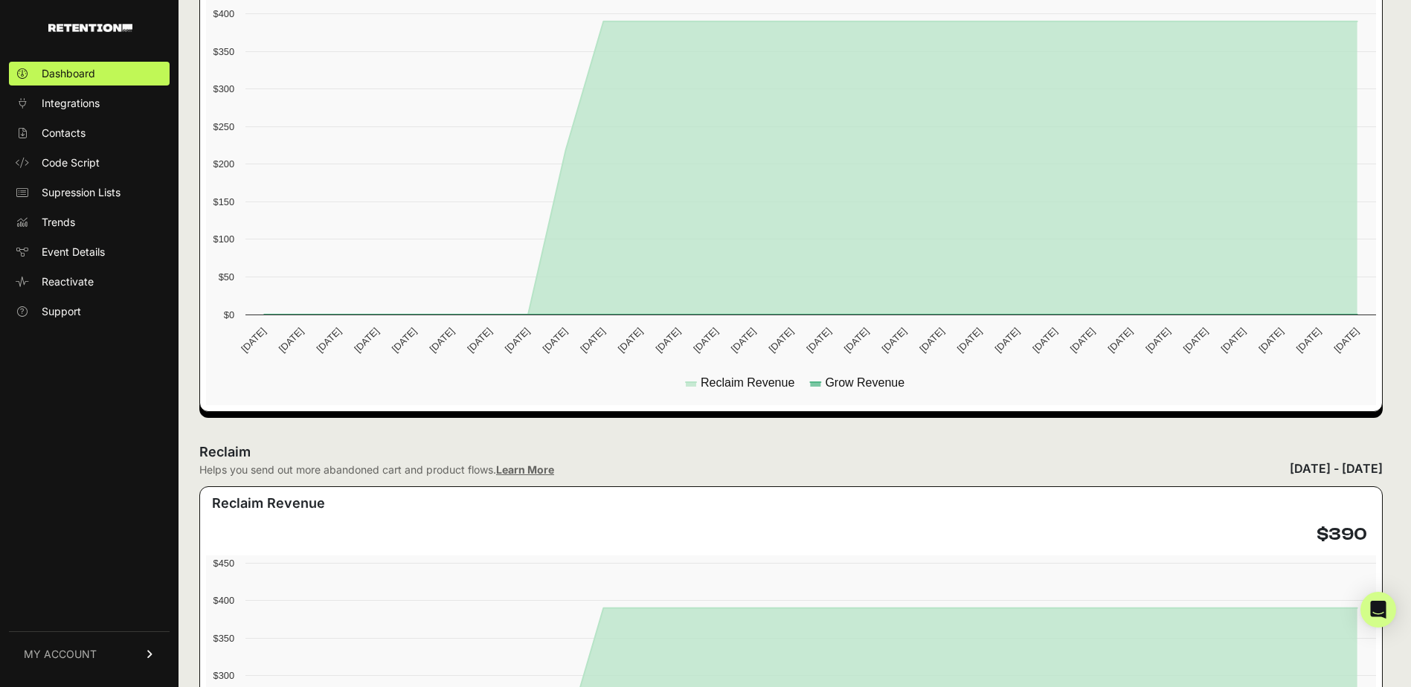
scroll to position [429, 0]
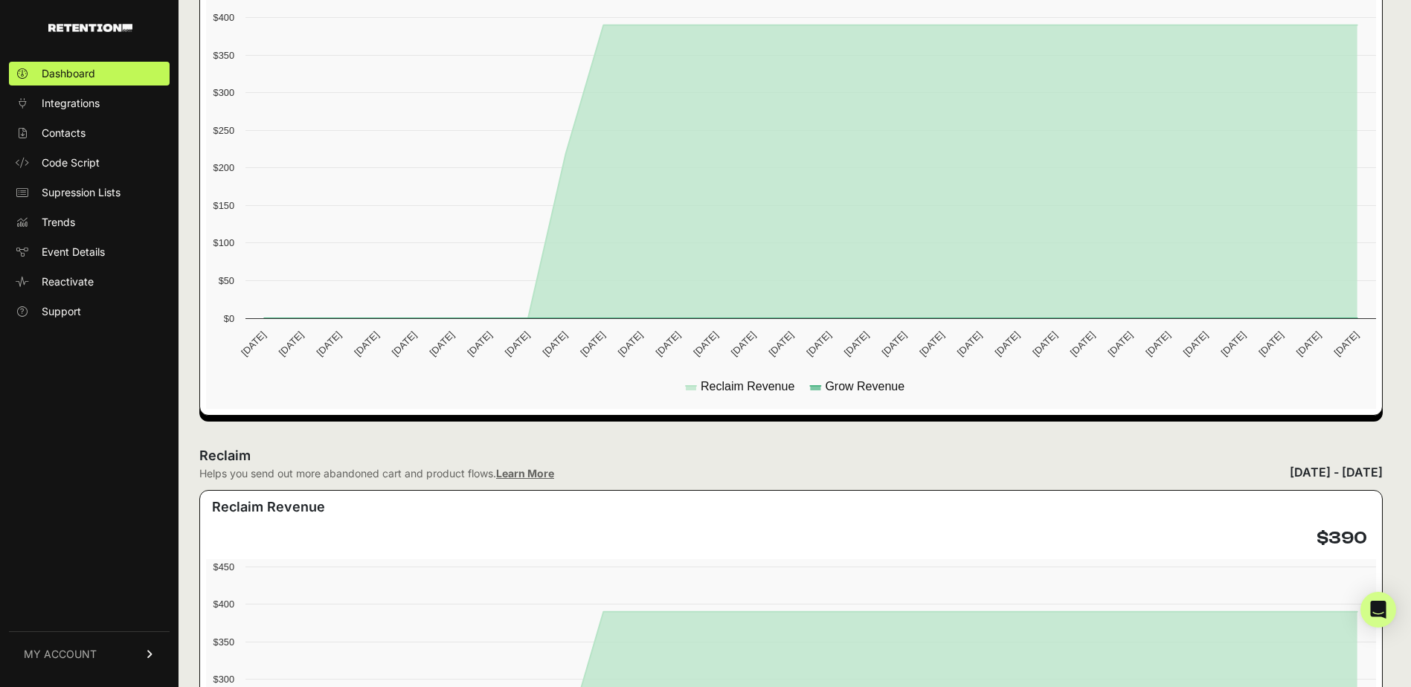
click at [510, 475] on link "Learn More" at bounding box center [525, 473] width 58 height 13
